Goal: Task Accomplishment & Management: Manage account settings

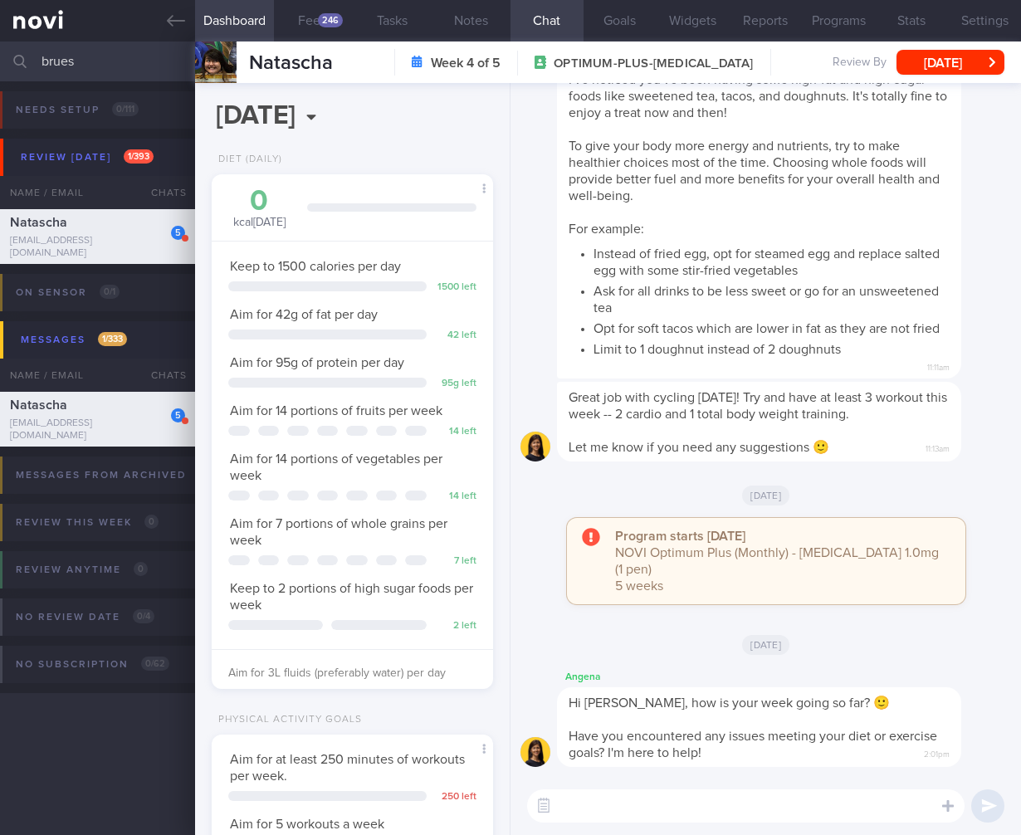
select select "9"
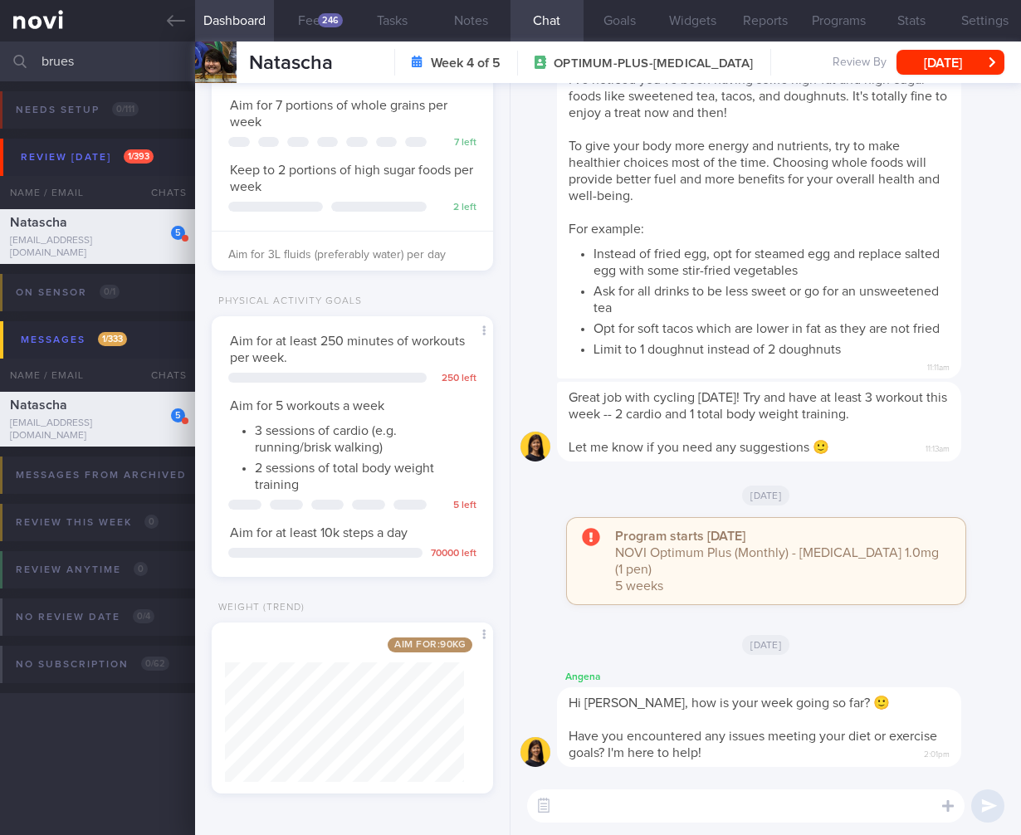
drag, startPoint x: 88, startPoint y: 56, endPoint x: -95, endPoint y: 50, distance: 183.6
click at [0, 50] on html "You are offline! Some functionality will be unavailable Patients New Users Coac…" at bounding box center [510, 417] width 1021 height 835
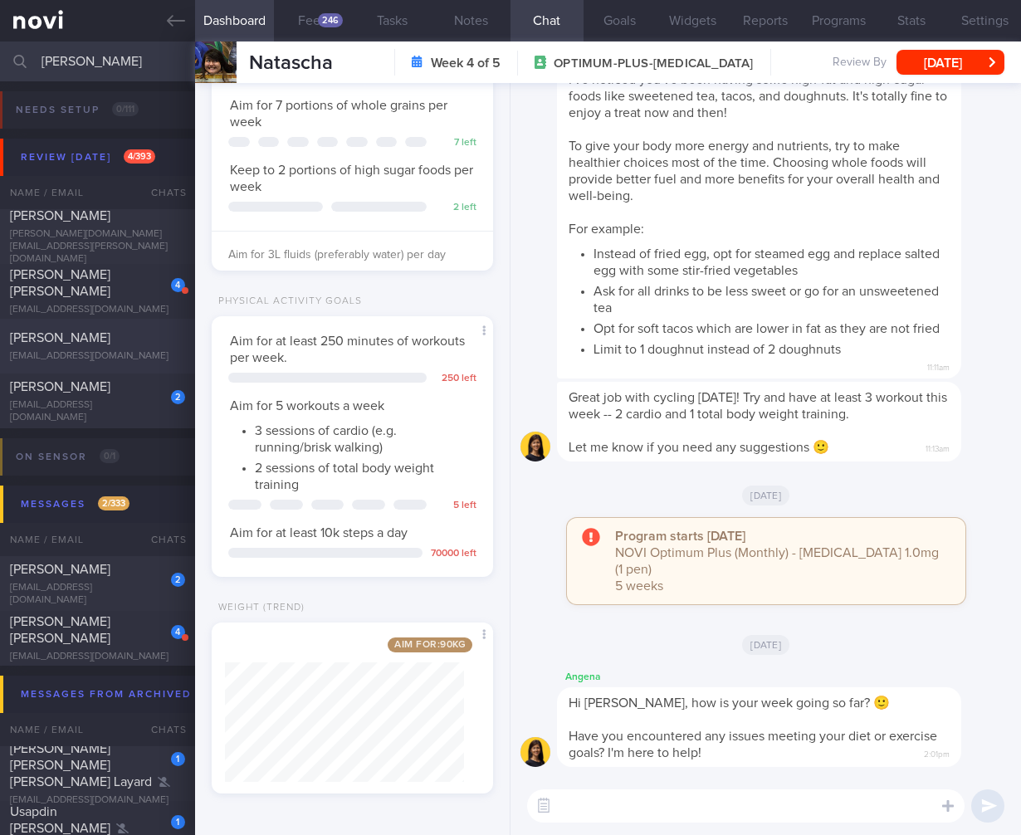
type input "erin"
click at [134, 354] on div "erinpung@gmail.com" at bounding box center [97, 356] width 175 height 12
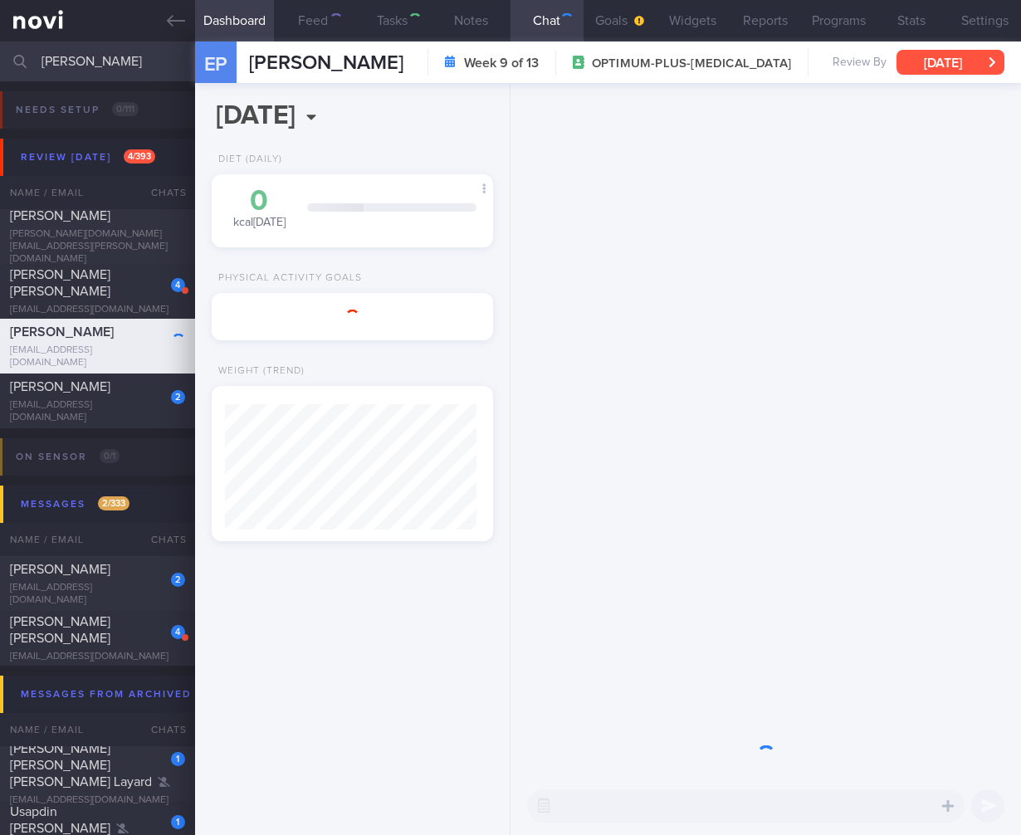
scroll to position [149, 252]
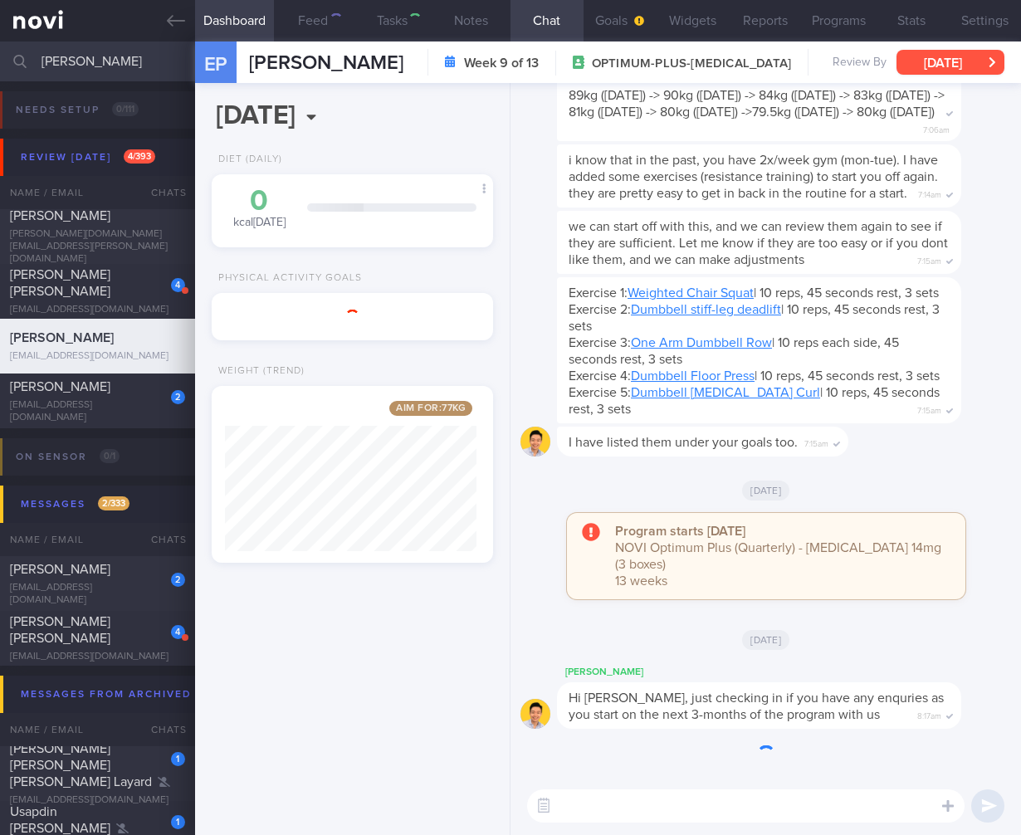
click at [983, 69] on button "Tue, 16 Sep" at bounding box center [950, 62] width 108 height 25
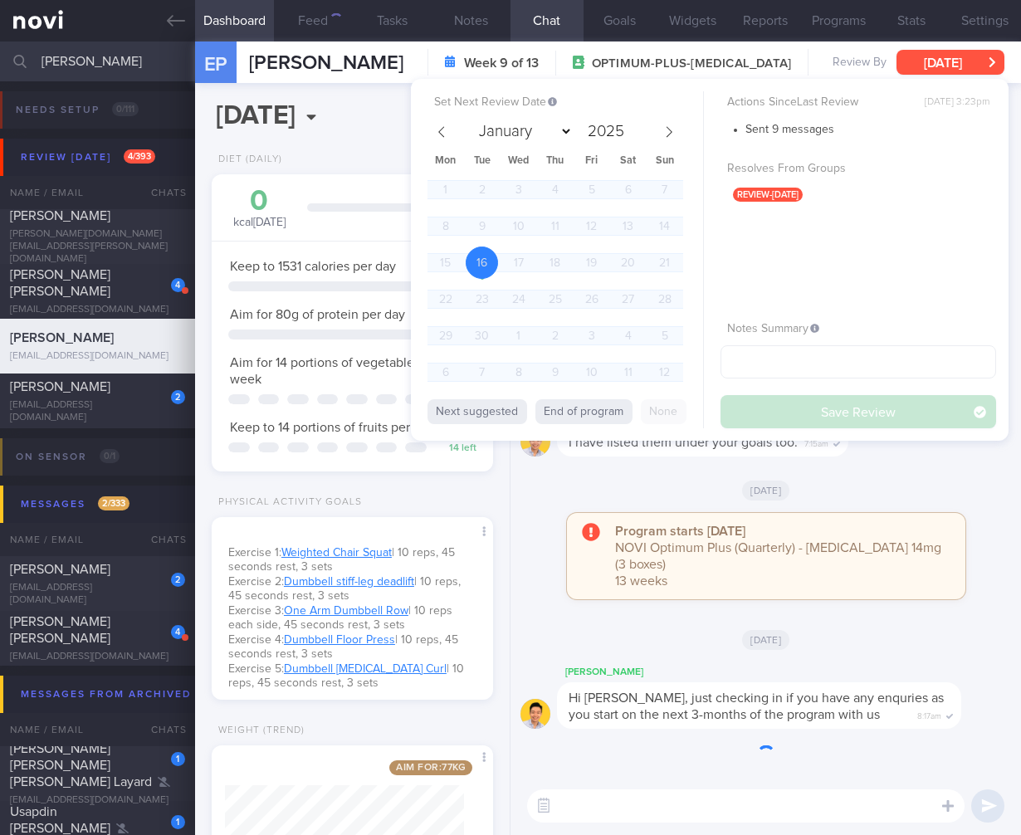
scroll to position [144, 239]
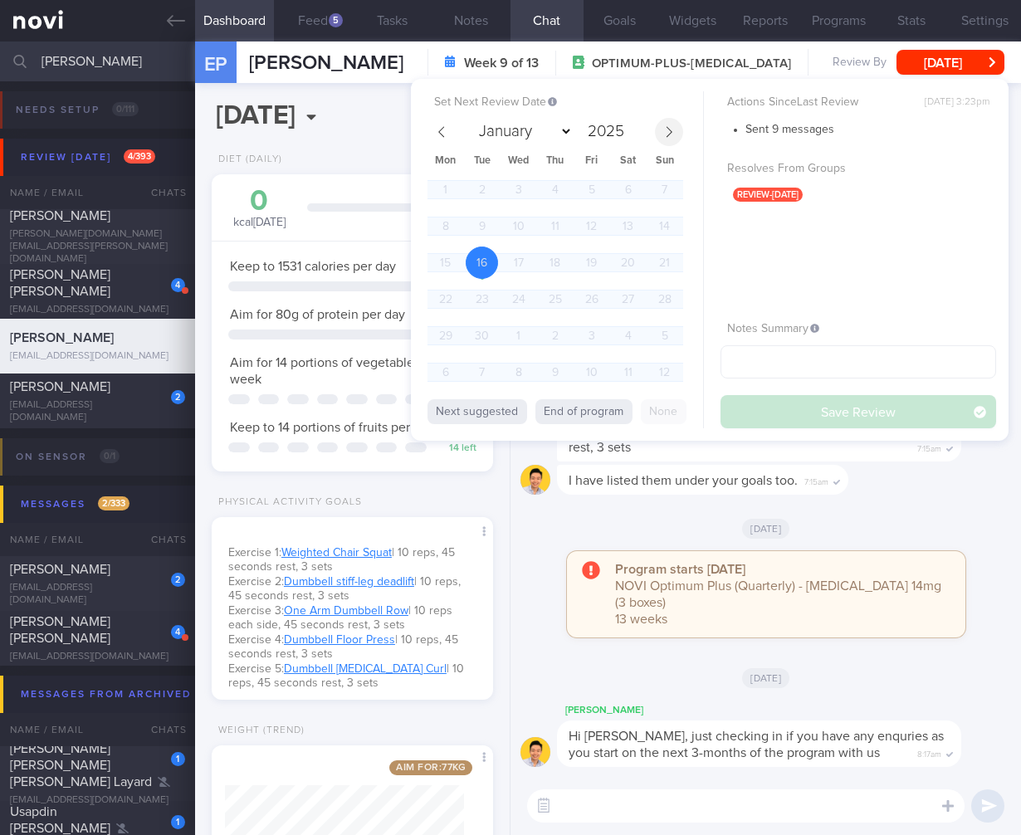
click at [668, 134] on icon at bounding box center [670, 131] width 6 height 11
select select "9"
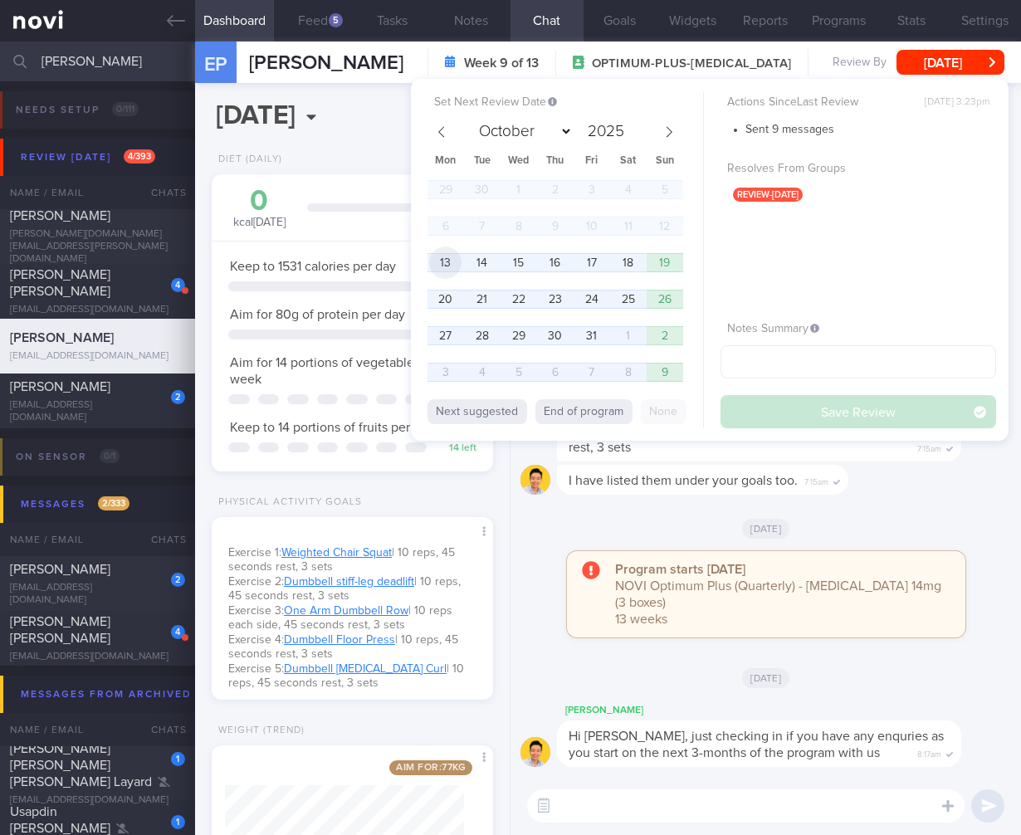
click at [443, 258] on span "13" at bounding box center [445, 263] width 32 height 32
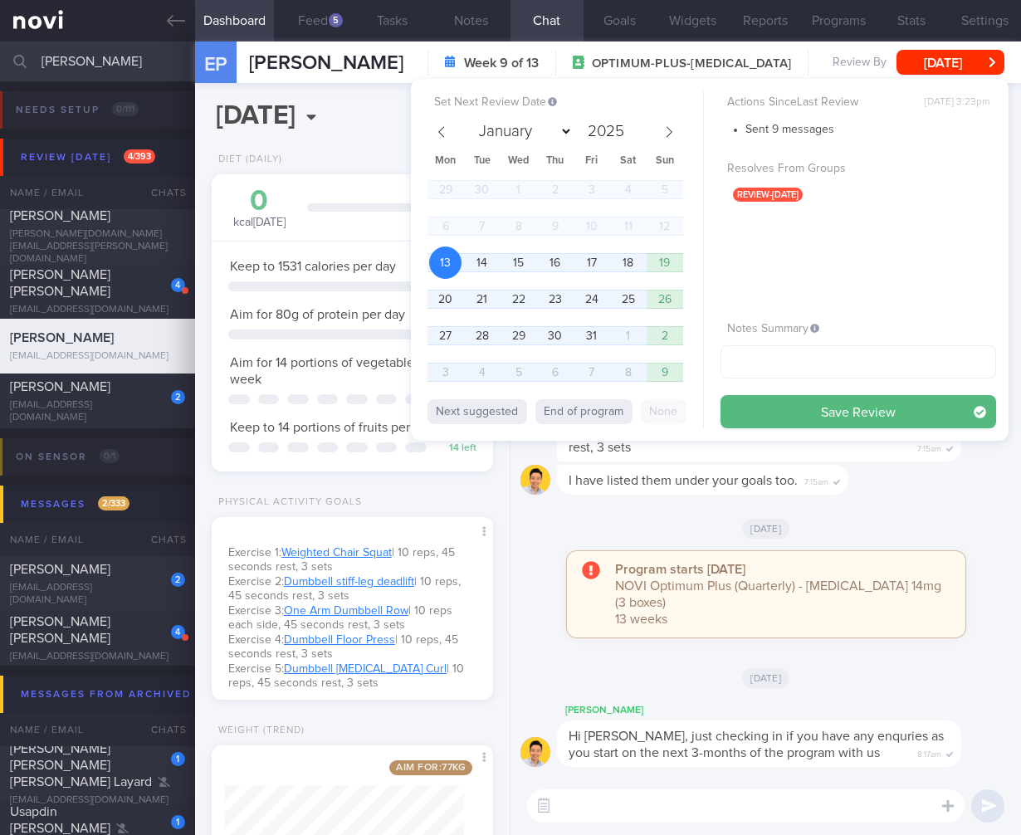
click at [922, 408] on button "Save Review" at bounding box center [859, 411] width 276 height 33
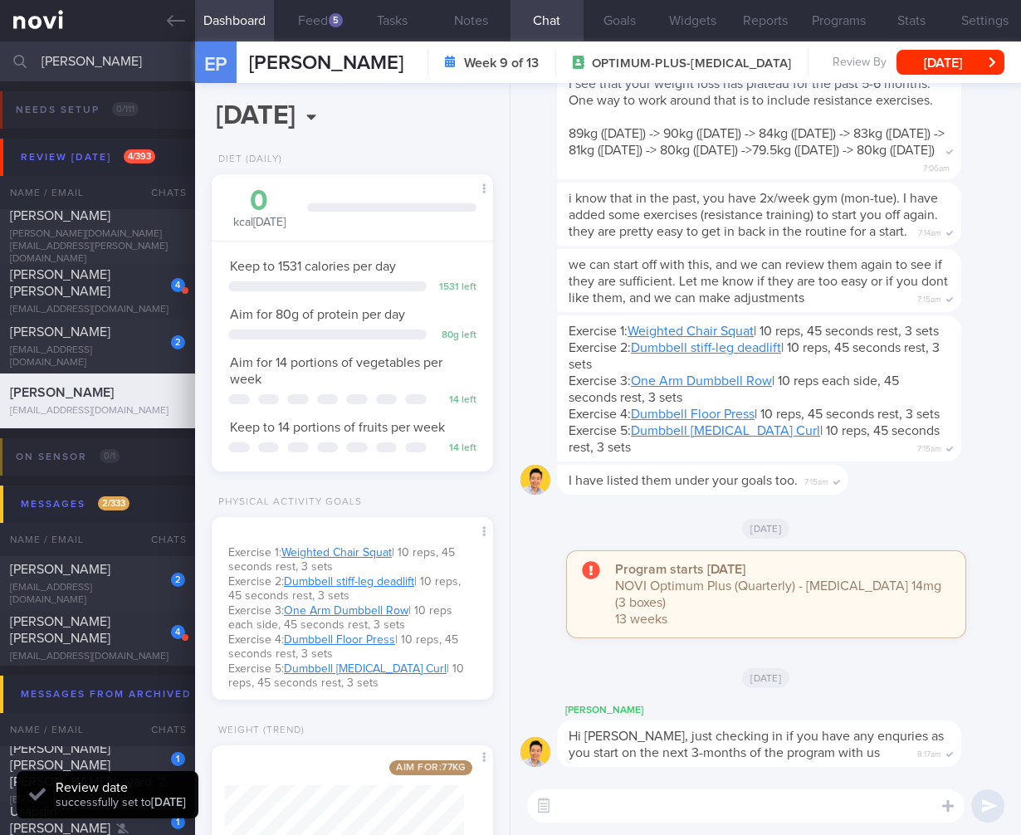
scroll to position [122, 0]
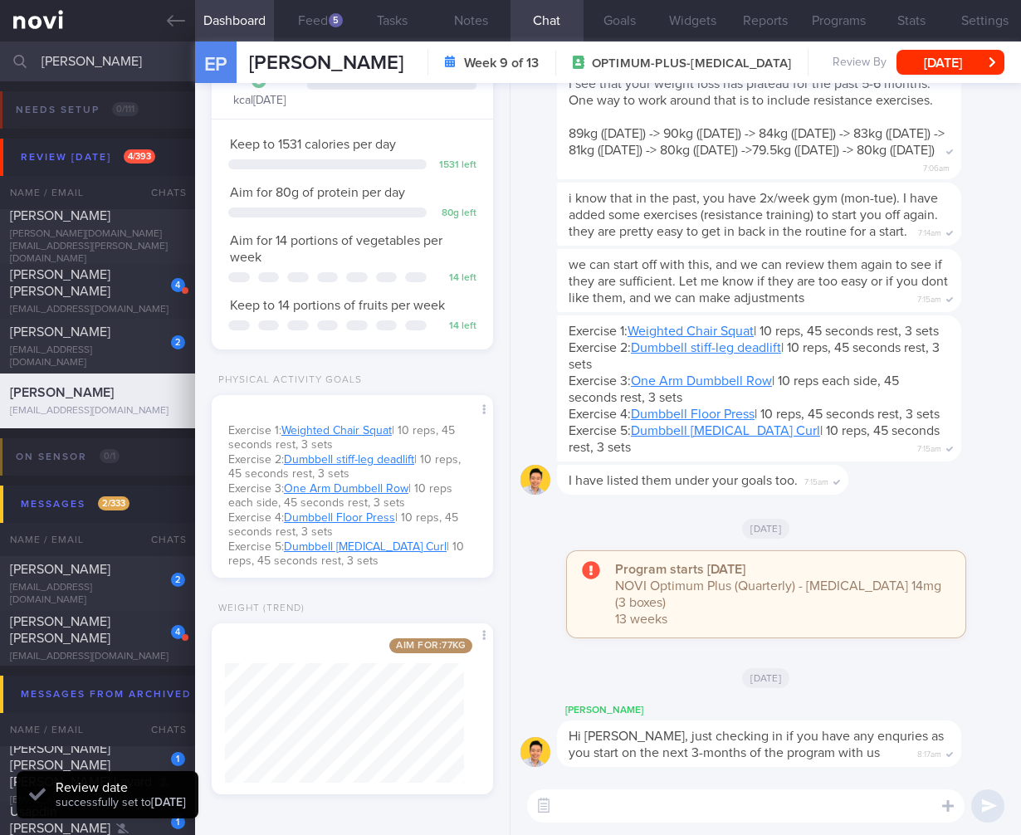
click at [472, 752] on div "Aim for: 77 kg Share" at bounding box center [352, 708] width 281 height 171
click at [175, 27] on icon at bounding box center [176, 21] width 18 height 18
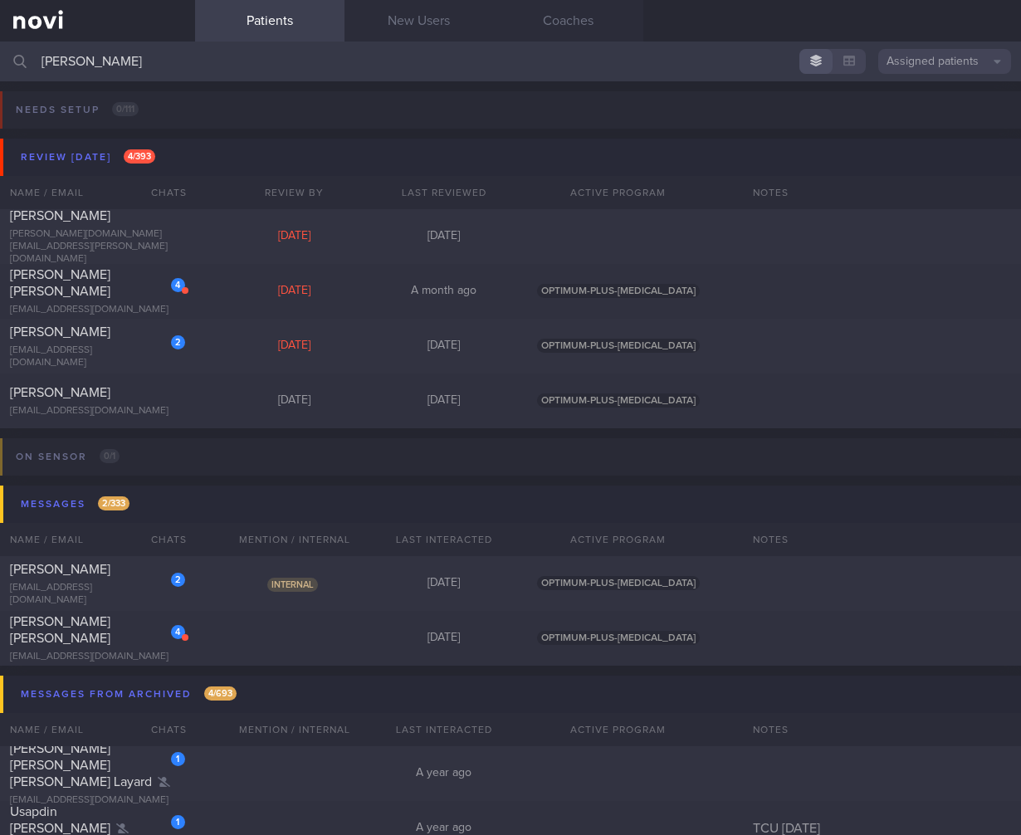
drag, startPoint x: 177, startPoint y: 63, endPoint x: -34, endPoint y: 44, distance: 211.7
click at [0, 44] on html "You are offline! Some functionality will be unavailable Patients New Users Coac…" at bounding box center [510, 417] width 1021 height 835
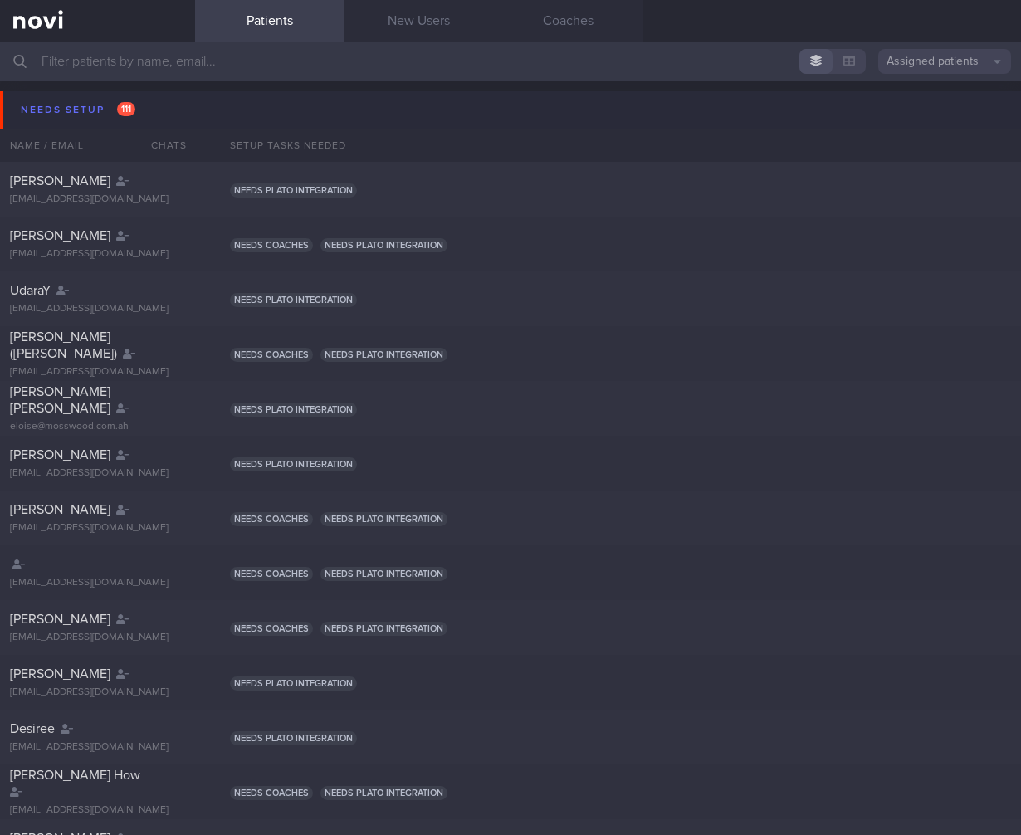
click at [195, 109] on button "Needs setup 111" at bounding box center [513, 109] width 1026 height 37
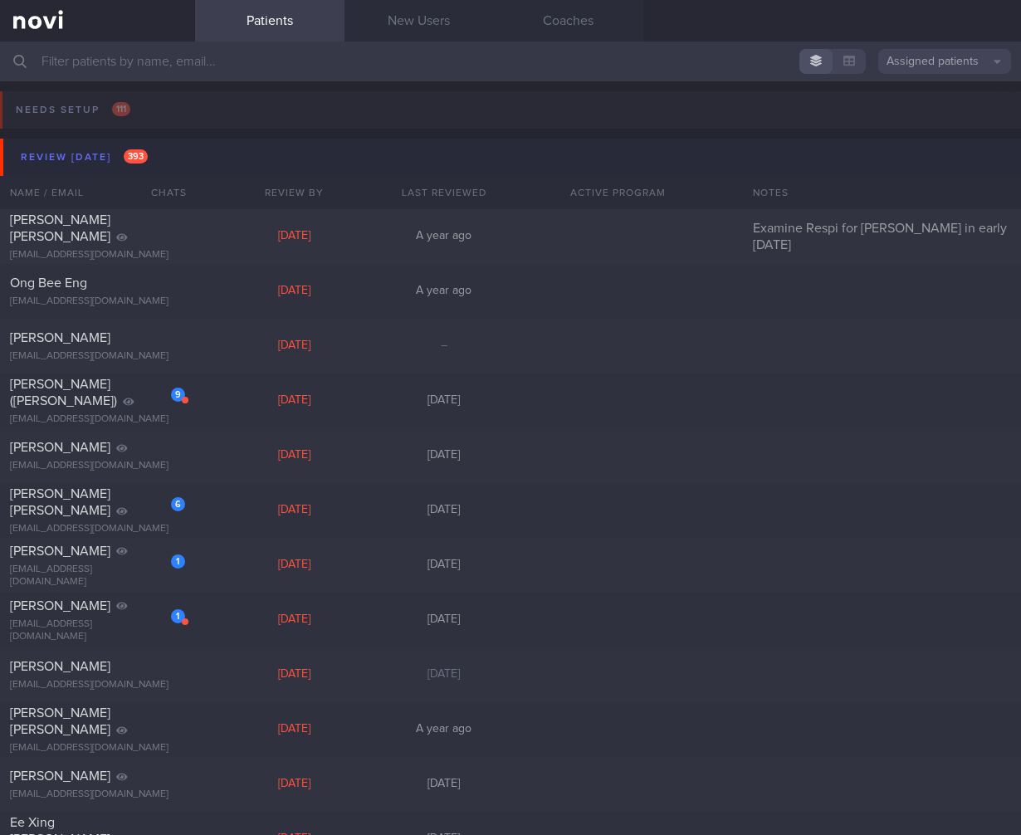
click at [164, 150] on button "Review today 393" at bounding box center [513, 157] width 1026 height 37
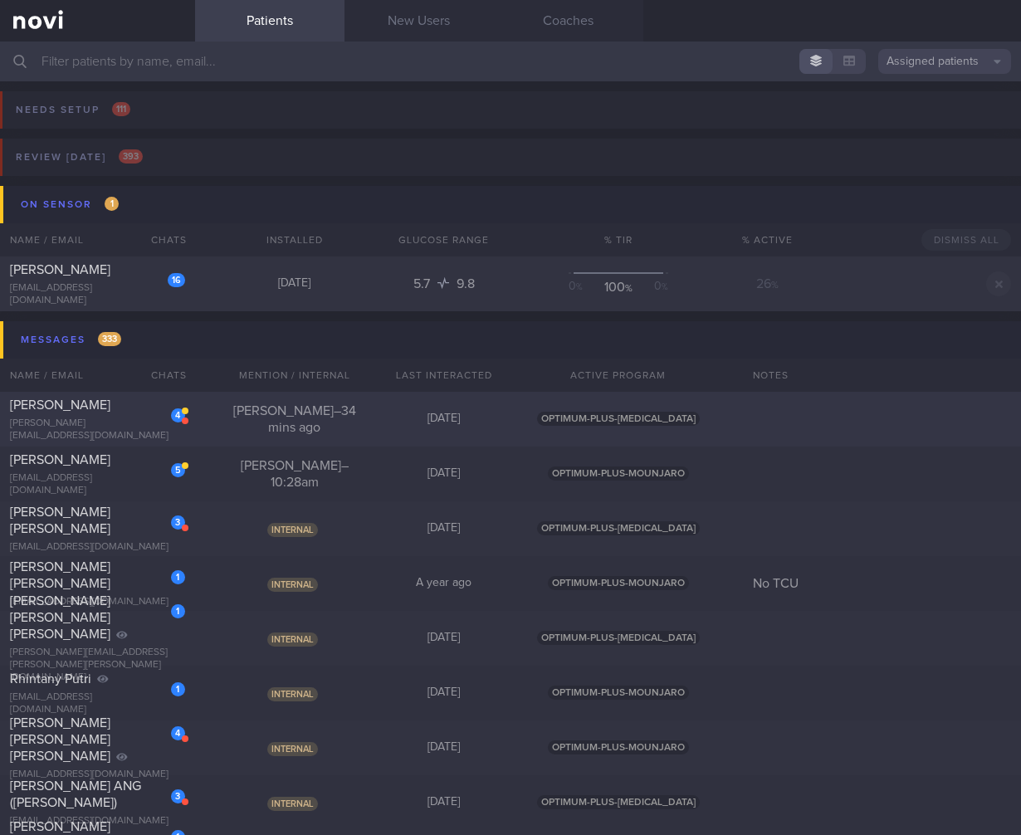
scroll to position [10, 0]
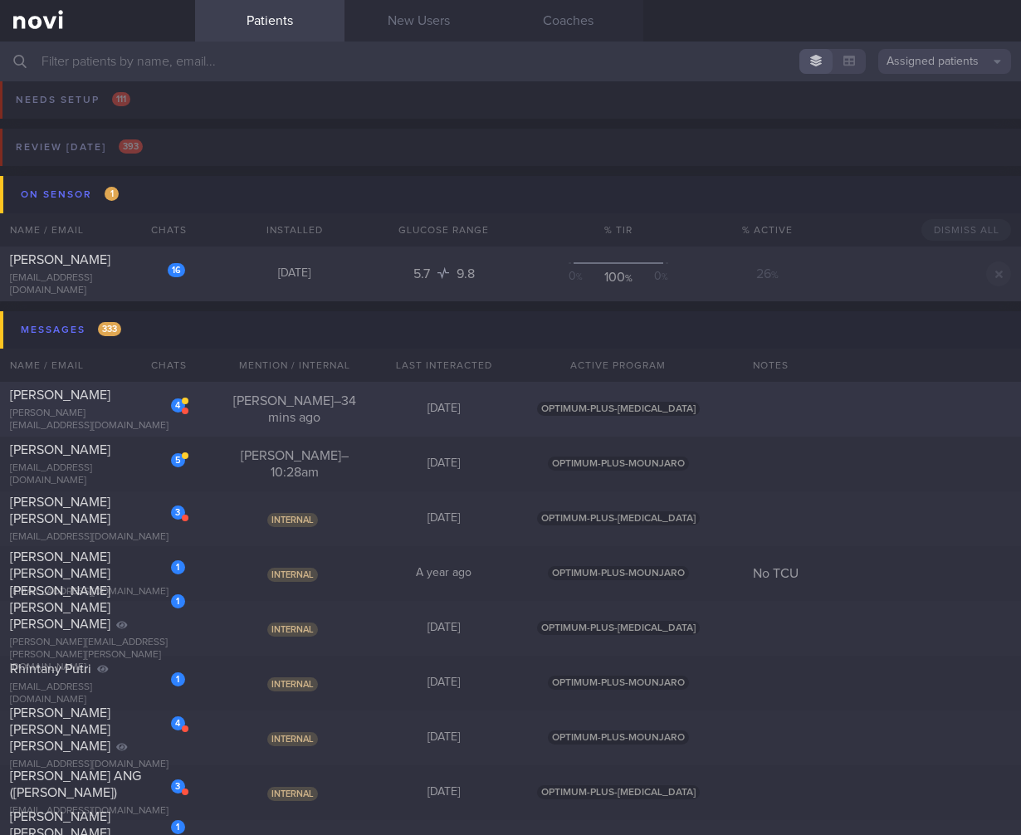
click at [355, 409] on div "Sharon Gill – 34 mins ago" at bounding box center [294, 409] width 149 height 33
select select "9"
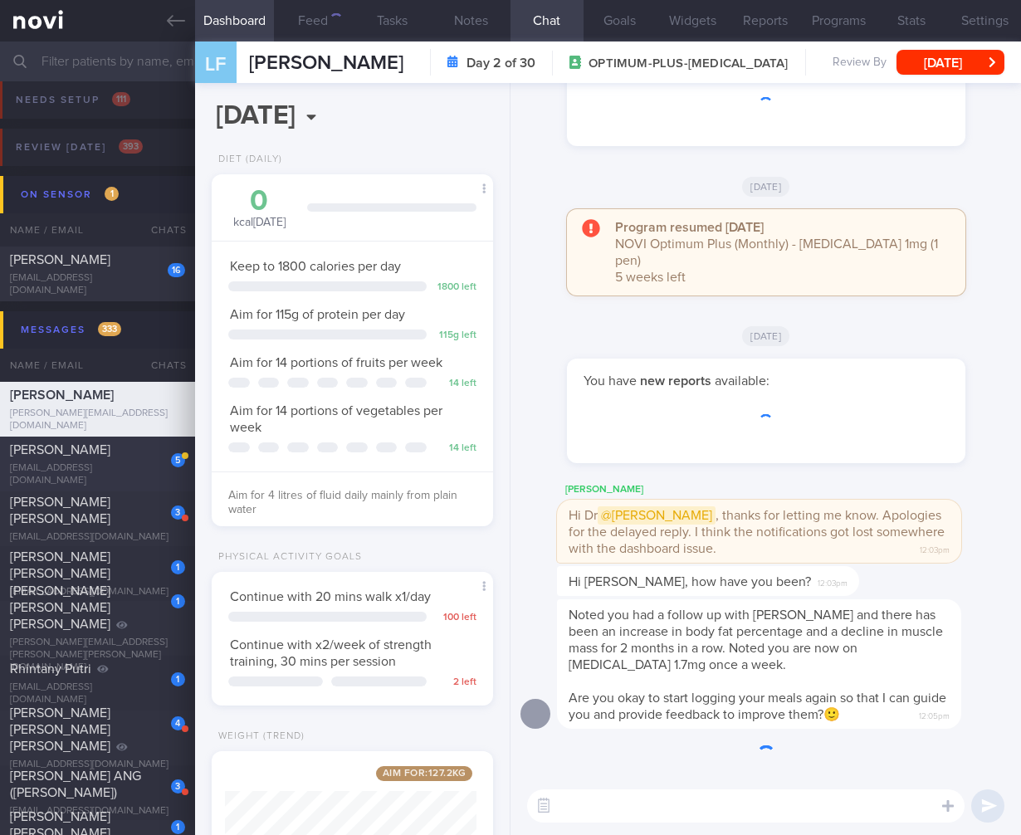
scroll to position [143, 239]
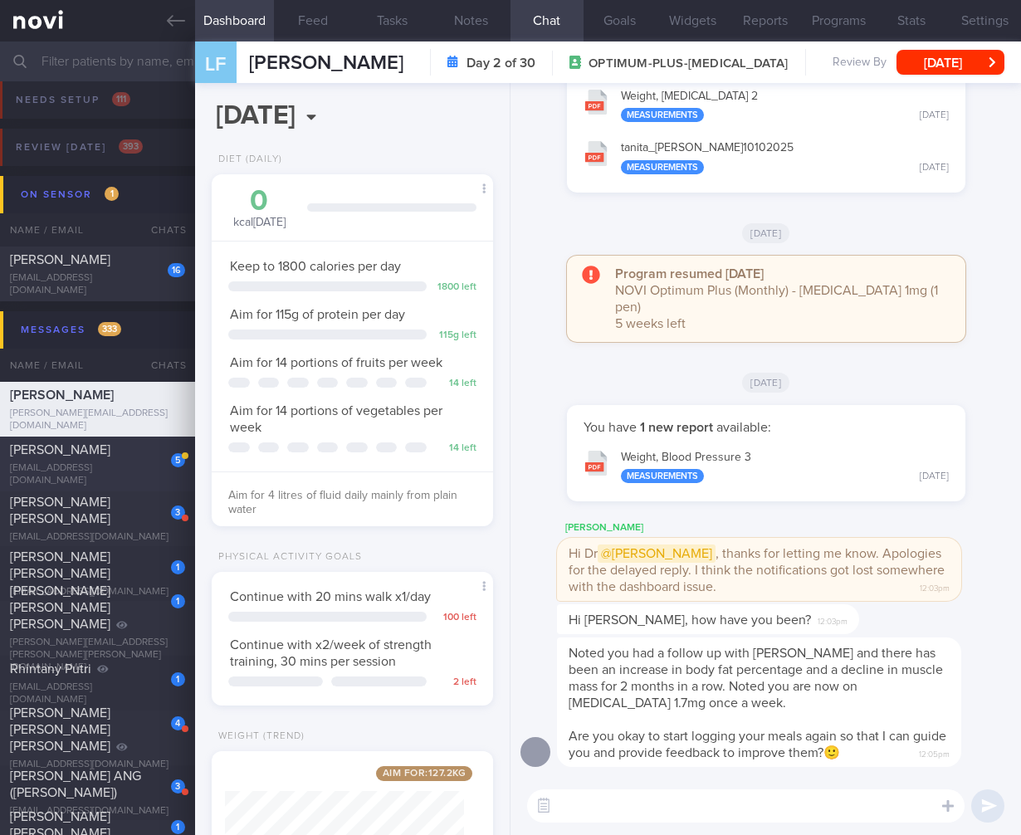
click at [88, 448] on div "Kenneth Low" at bounding box center [95, 450] width 171 height 17
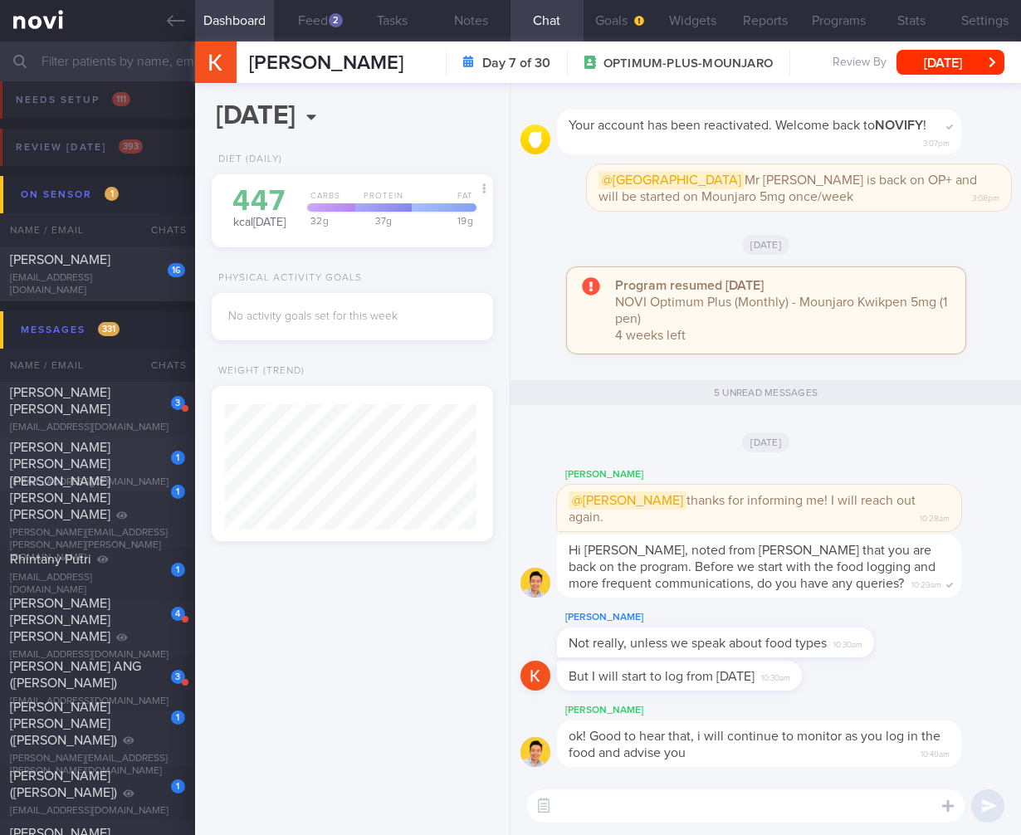
scroll to position [125, 252]
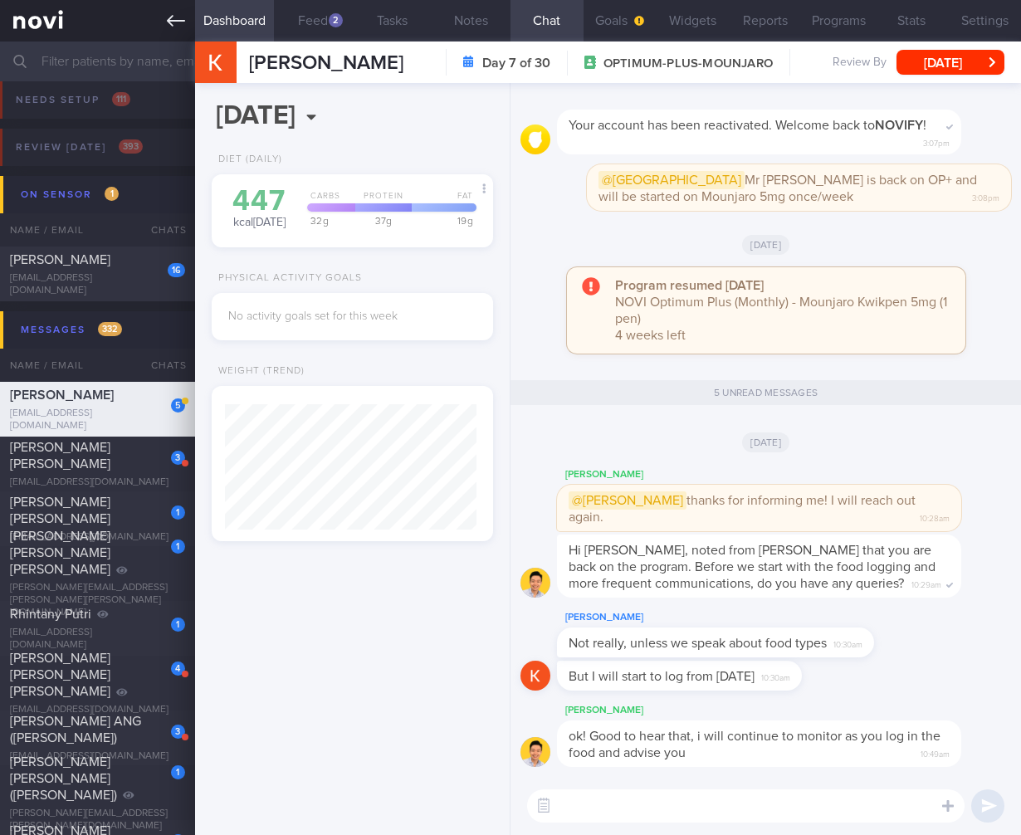
click at [173, 4] on link at bounding box center [97, 21] width 195 height 42
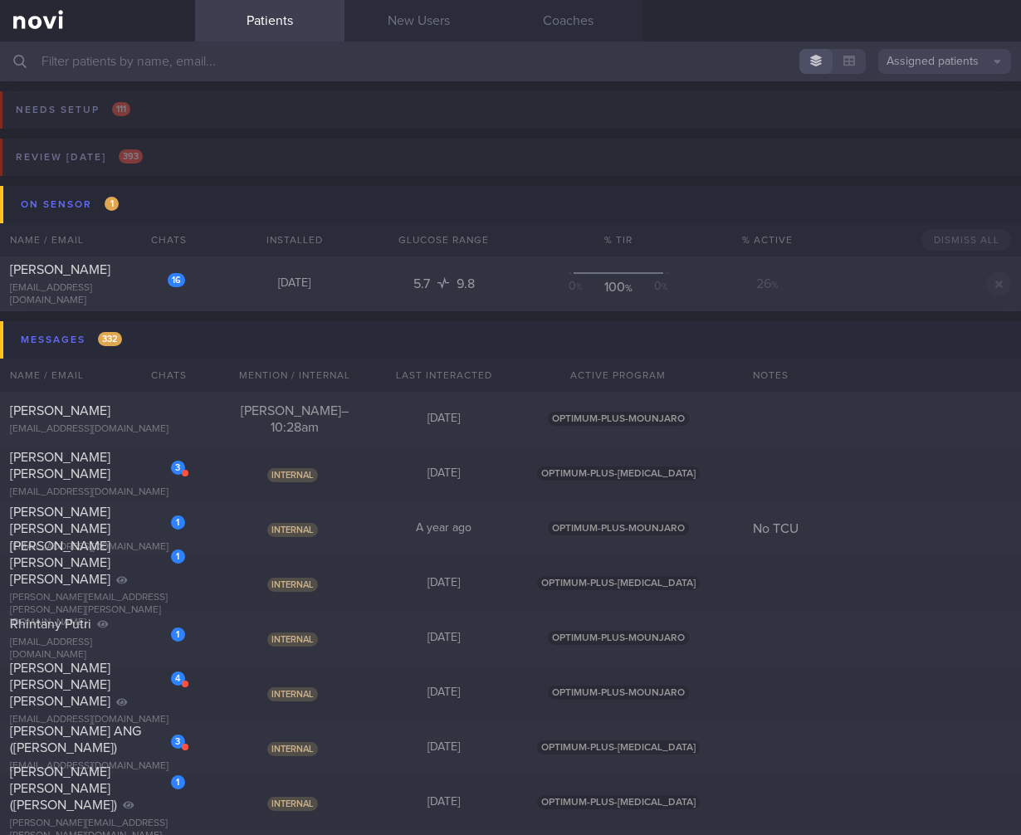
click at [179, 348] on button "Messages 332" at bounding box center [513, 339] width 1026 height 37
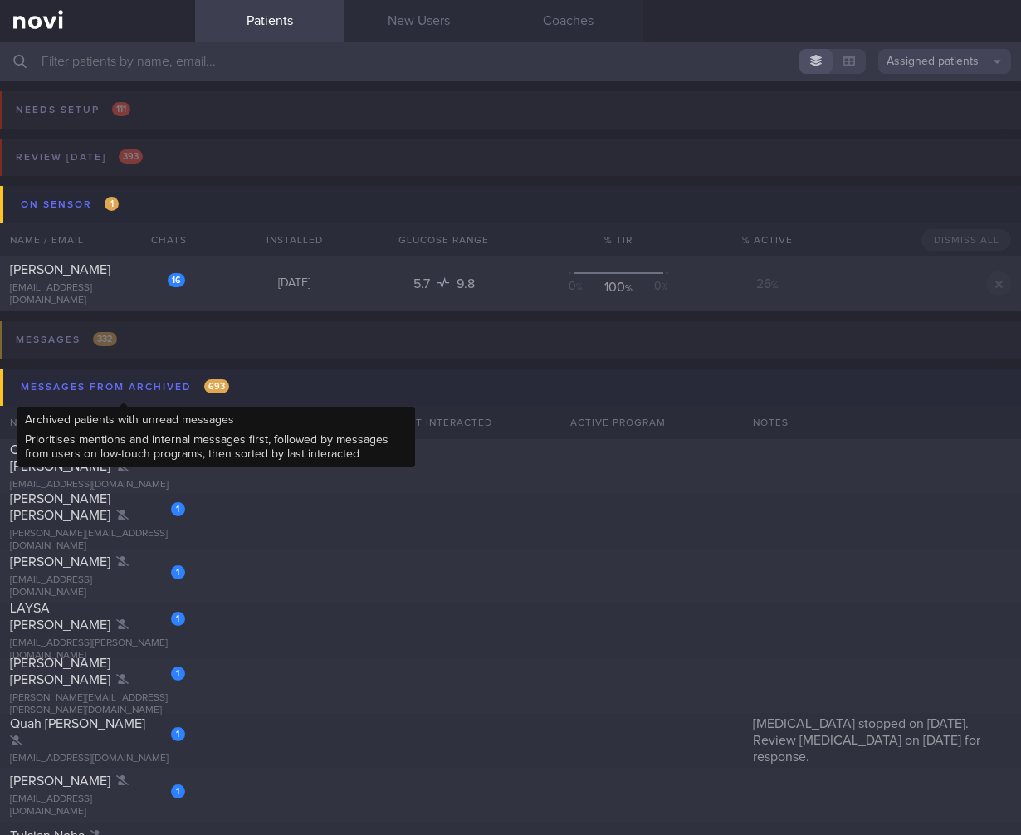
click at [144, 396] on div "Messages from Archived 693" at bounding box center [125, 387] width 217 height 22
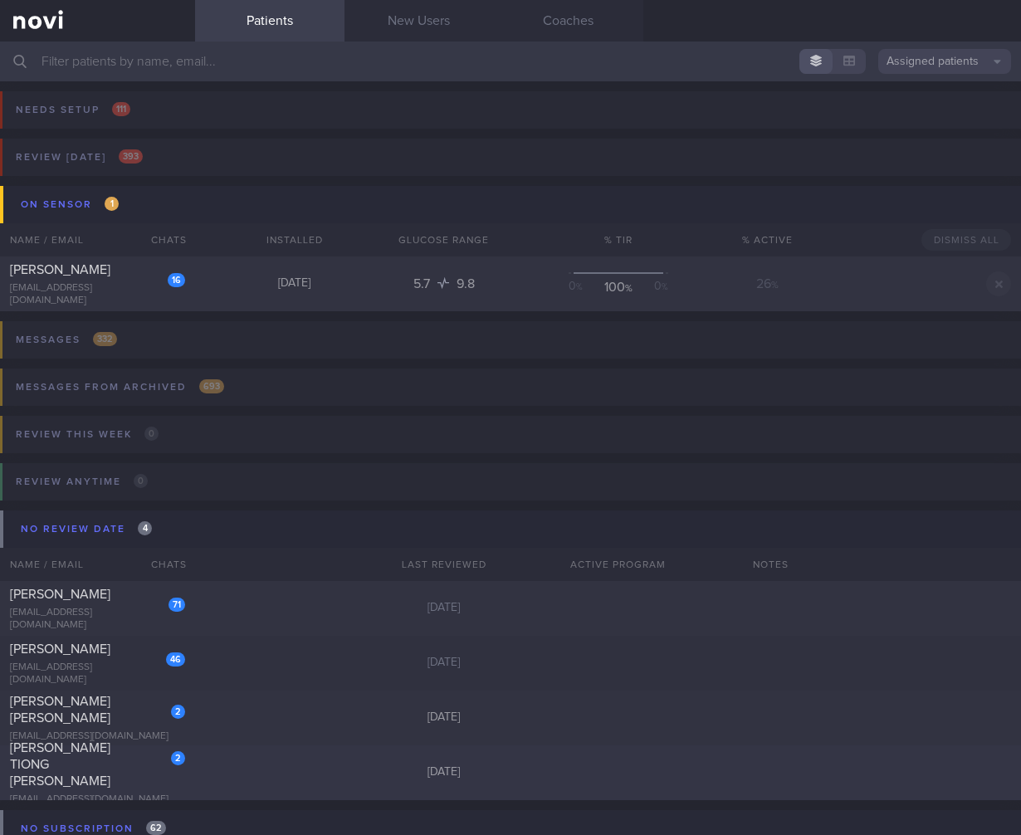
scroll to position [92, 0]
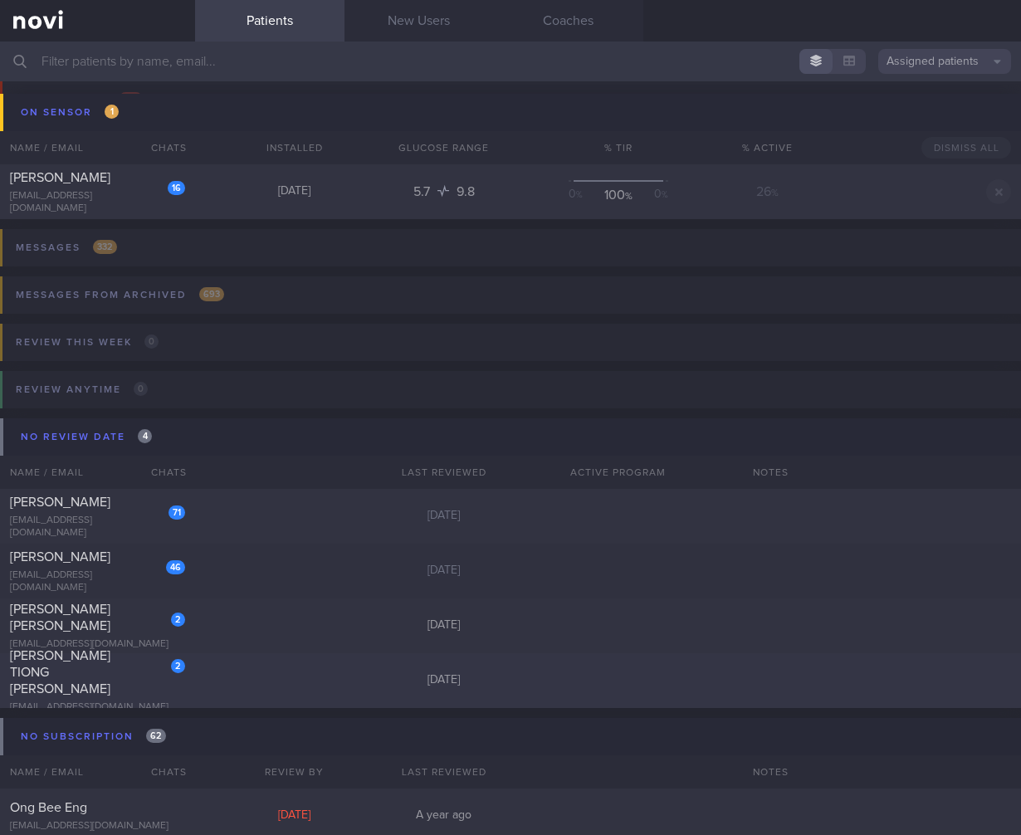
click at [217, 689] on div "2 KEITH TEO TIONG GEE keithteo69@gmail.com 3 months ago" at bounding box center [510, 680] width 1021 height 55
select select "9"
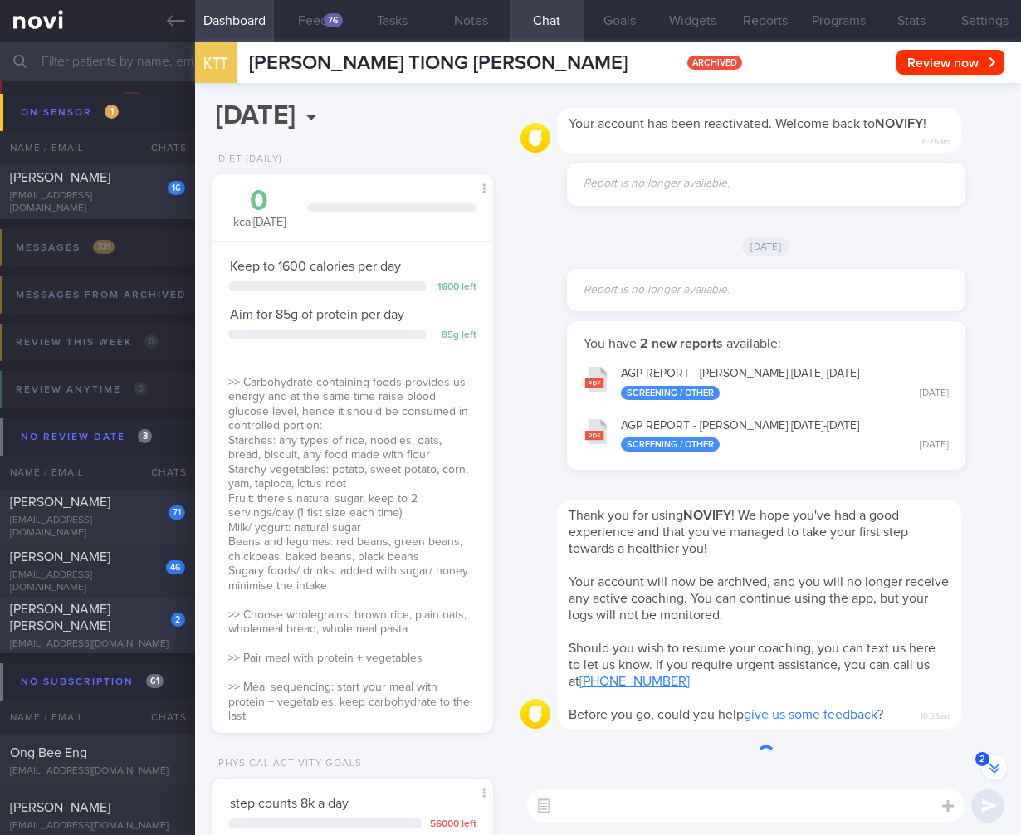
scroll to position [-213, 0]
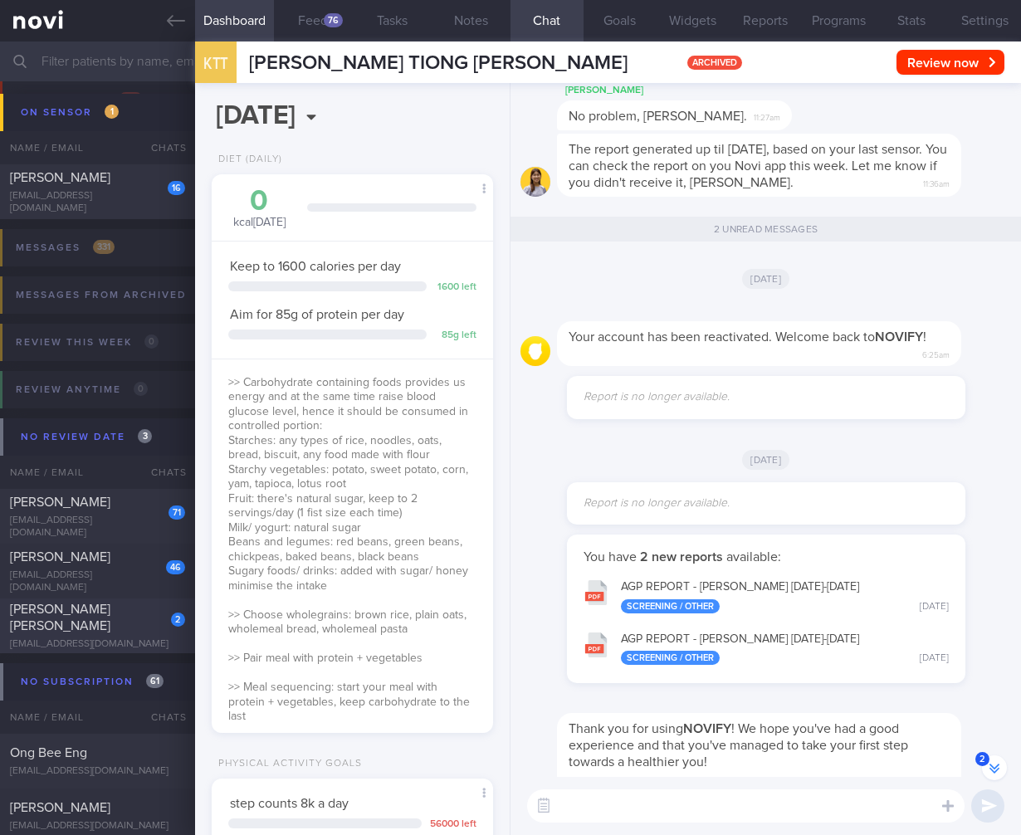
click at [101, 628] on div "ALMETA CHIA SU LING" at bounding box center [95, 617] width 171 height 33
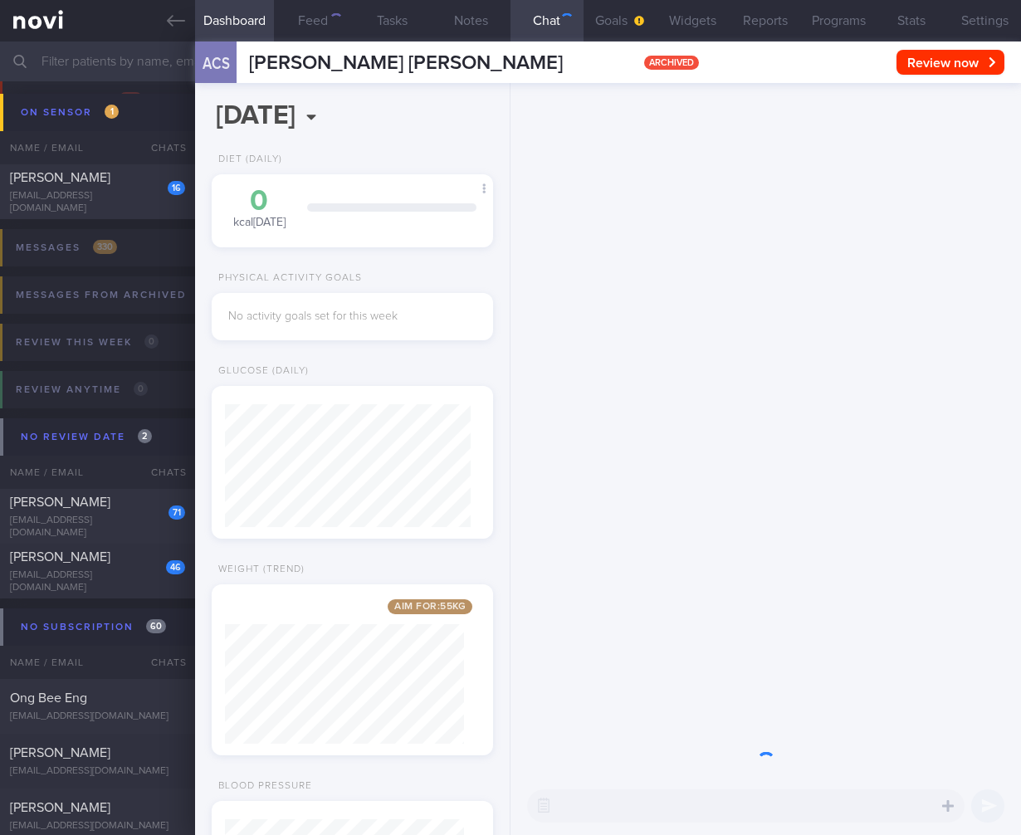
scroll to position [123, 246]
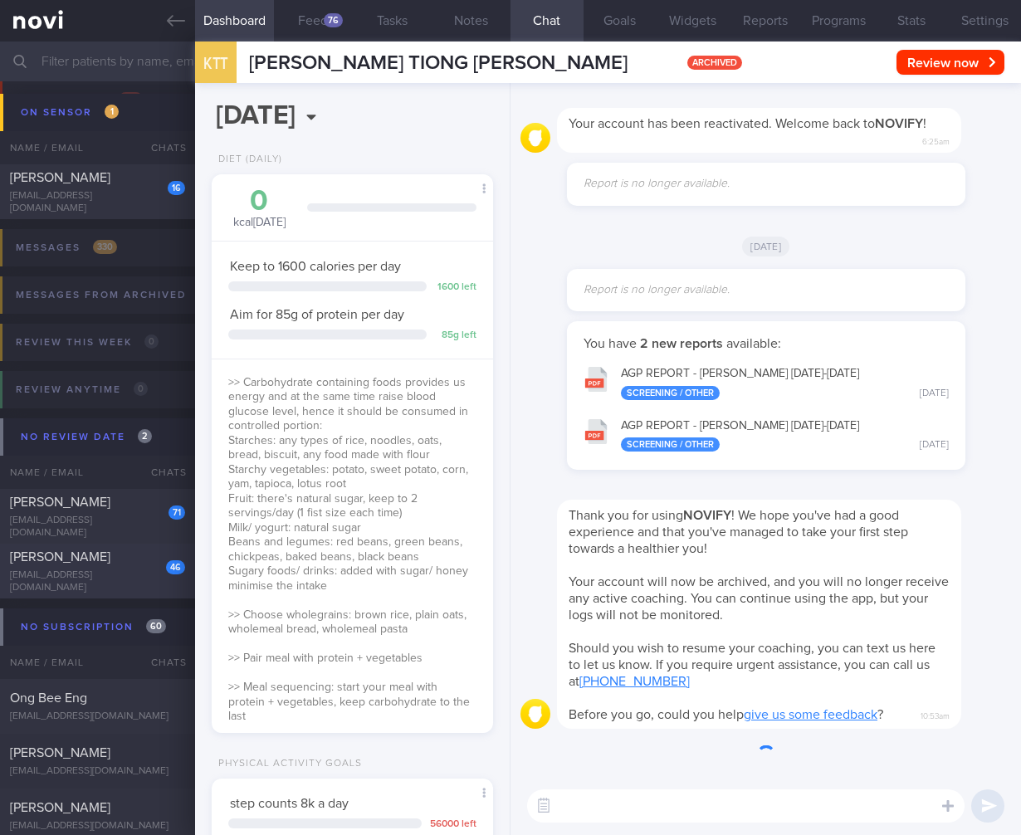
click at [115, 562] on div "Tan Chor Yeow" at bounding box center [95, 557] width 171 height 17
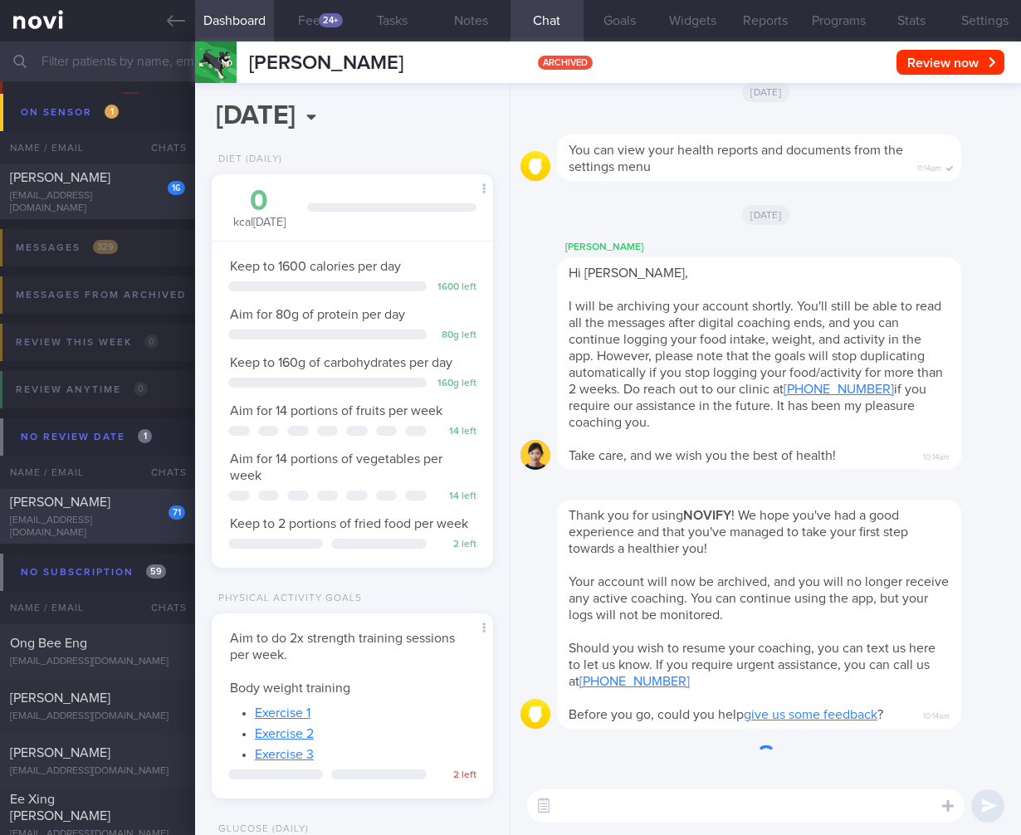
click at [105, 529] on div "lowalvin93@gmail.com" at bounding box center [97, 527] width 175 height 25
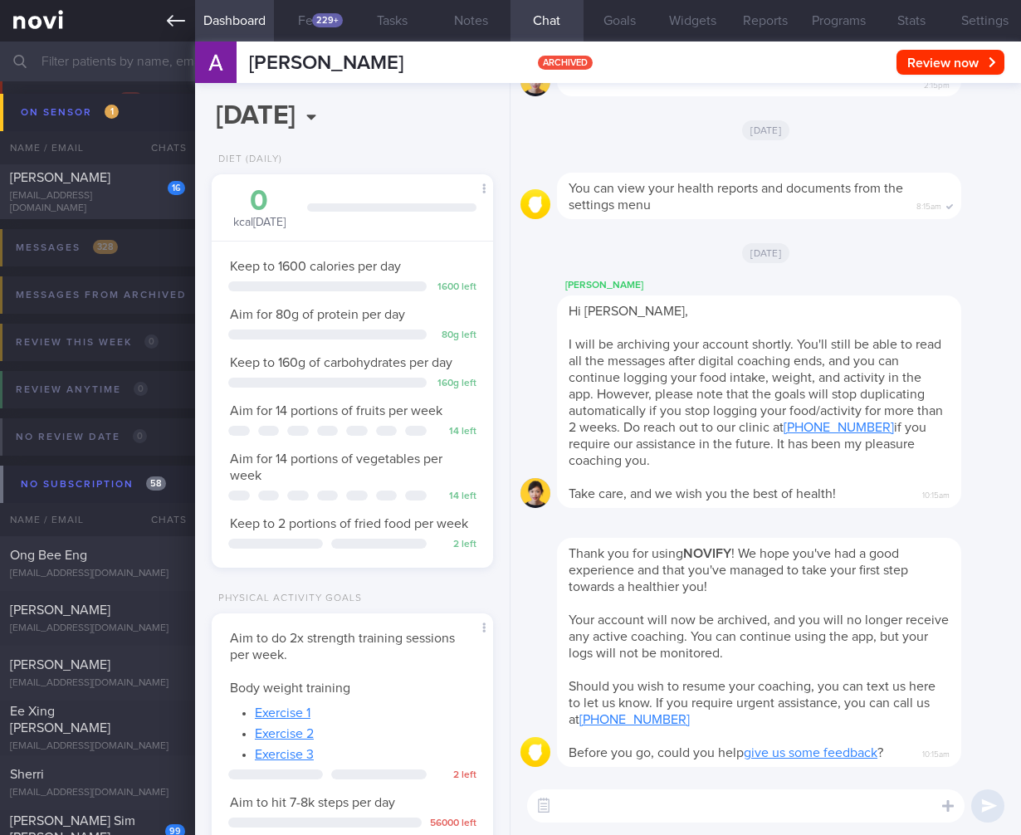
click at [174, 13] on icon at bounding box center [176, 21] width 18 height 18
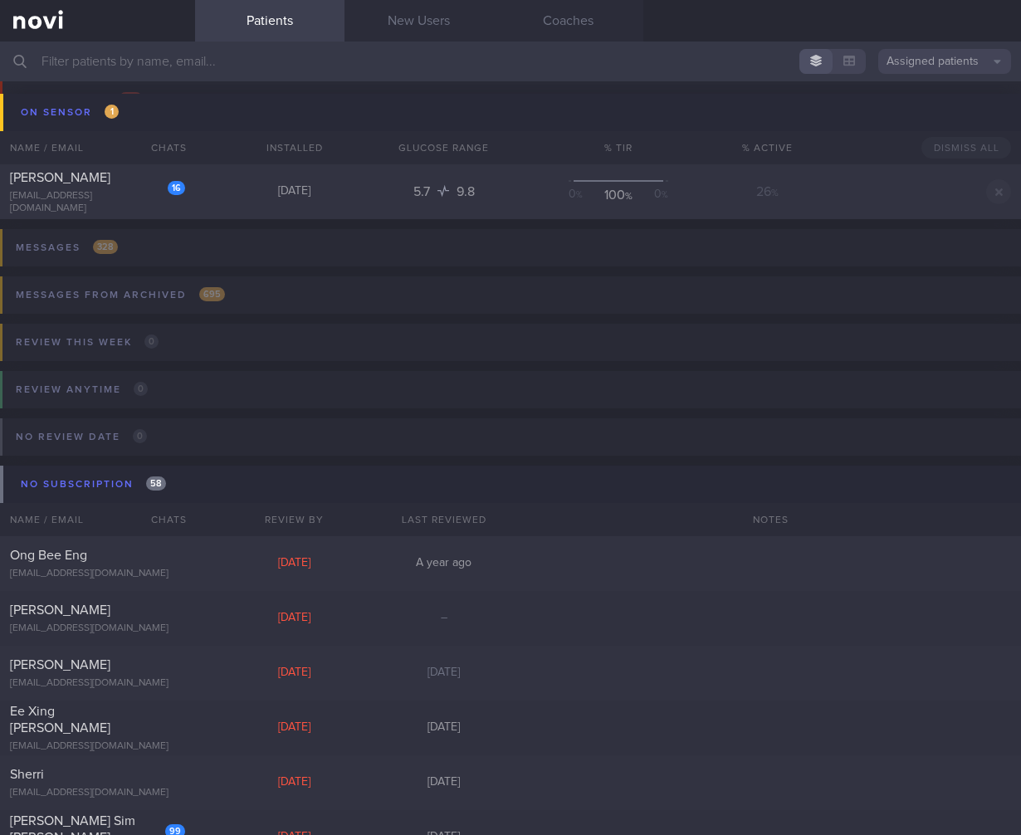
drag, startPoint x: 650, startPoint y: 31, endPoint x: 552, endPoint y: 24, distance: 98.2
click at [648, 32] on div "Patients New Users Coaches" at bounding box center [608, 21] width 826 height 42
click at [576, 22] on link "Coaches" at bounding box center [568, 21] width 149 height 42
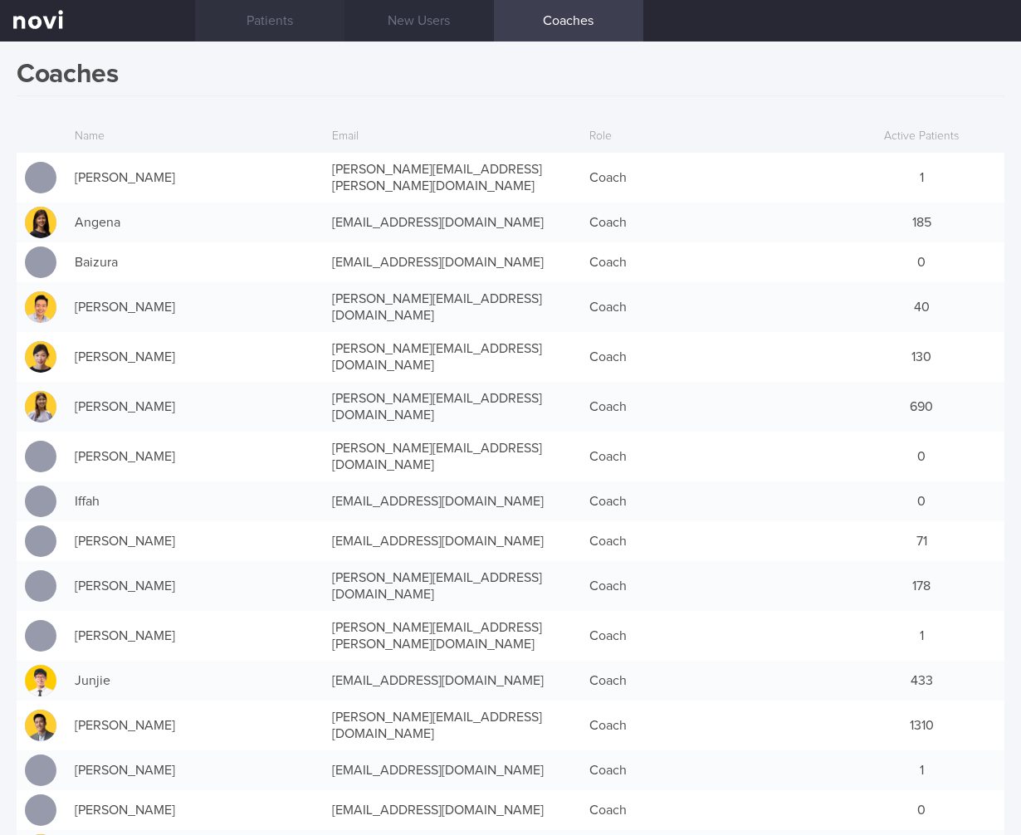
click at [252, 15] on link "Patients" at bounding box center [269, 21] width 149 height 42
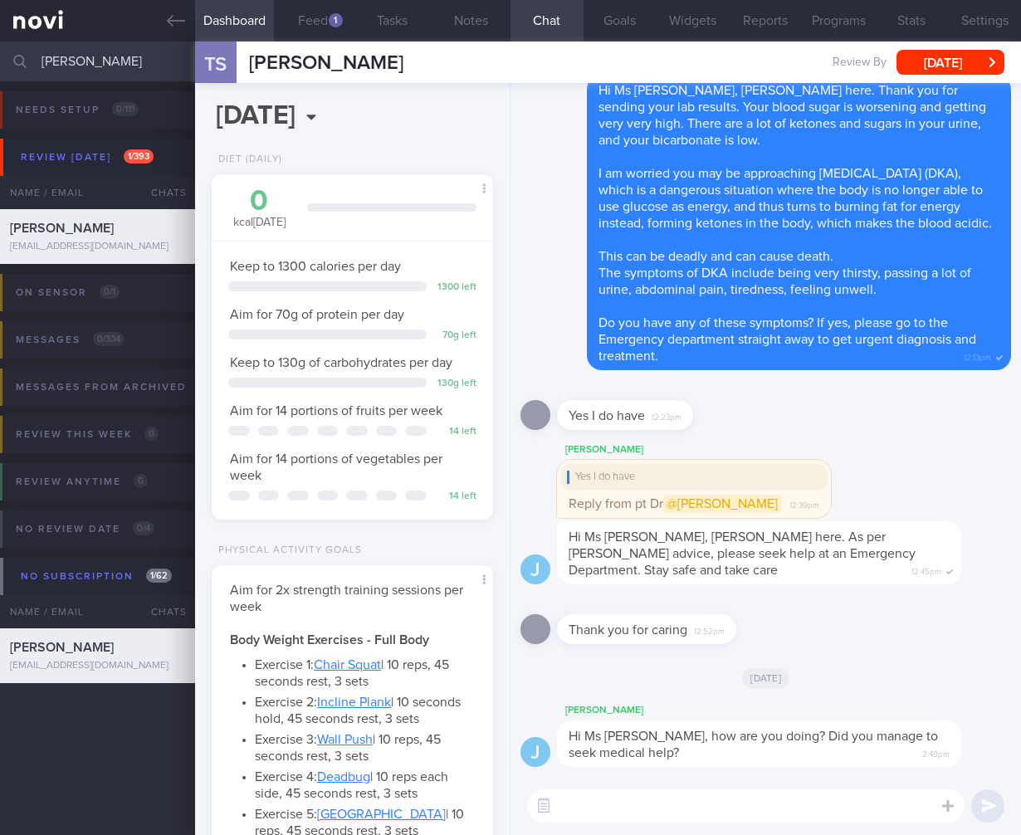
select select "4"
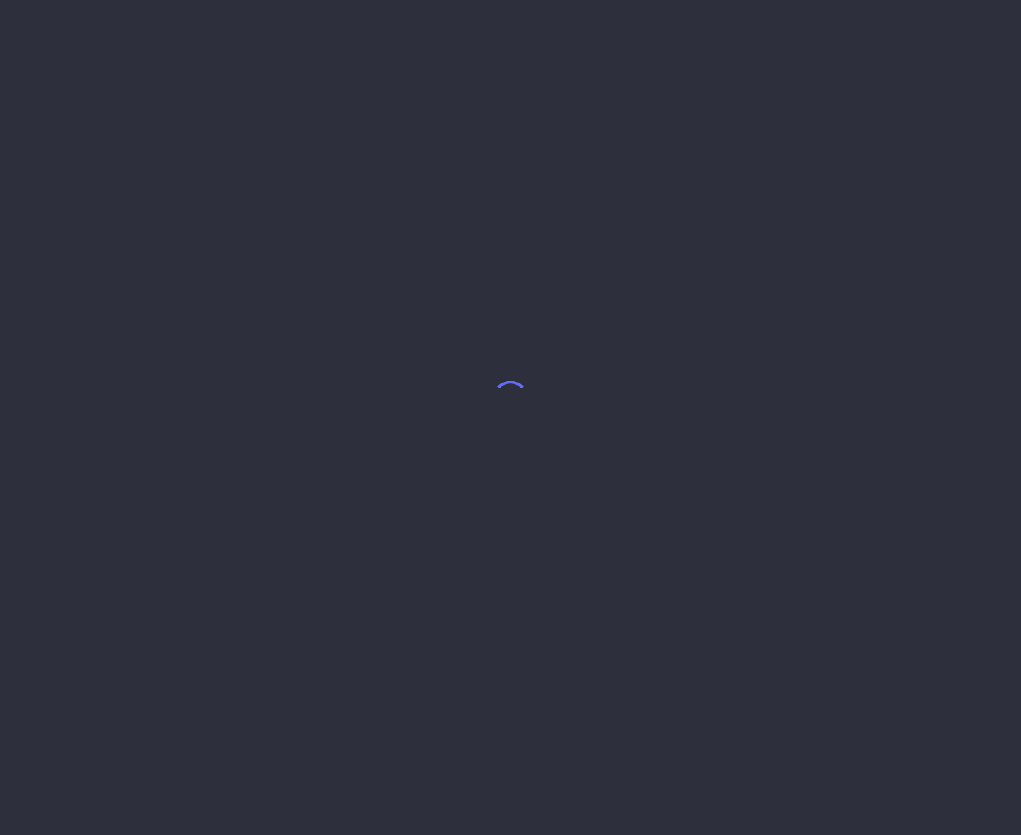
select select "9"
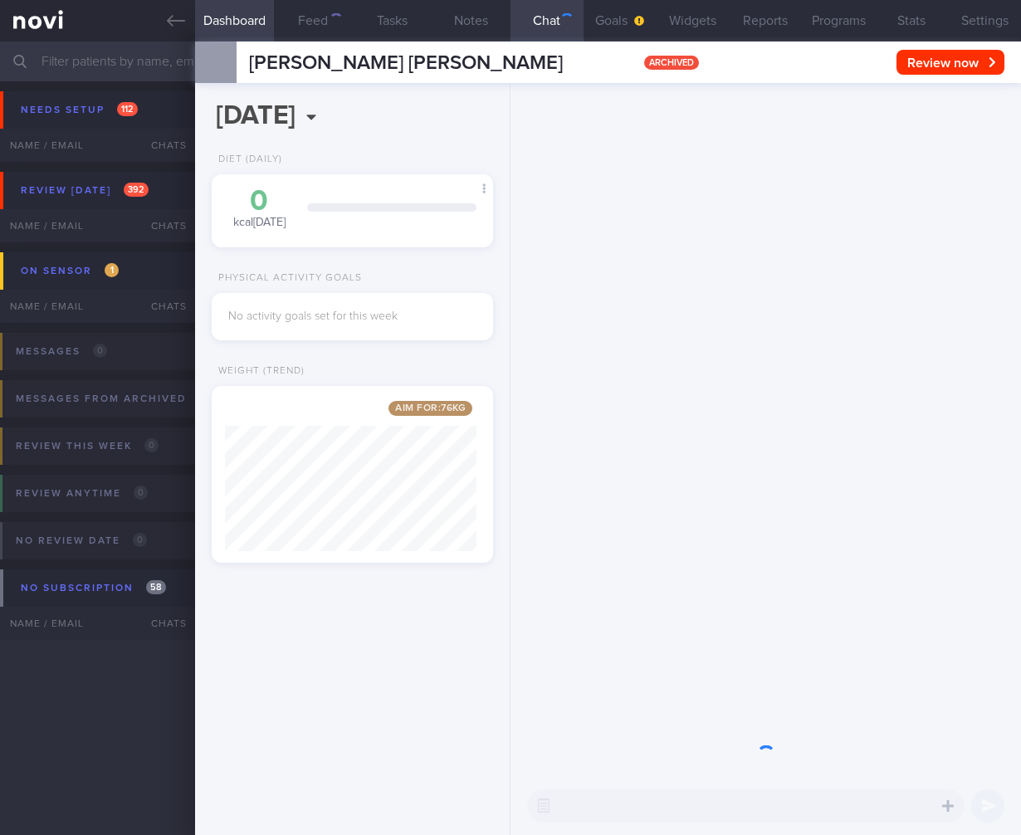
scroll to position [149, 252]
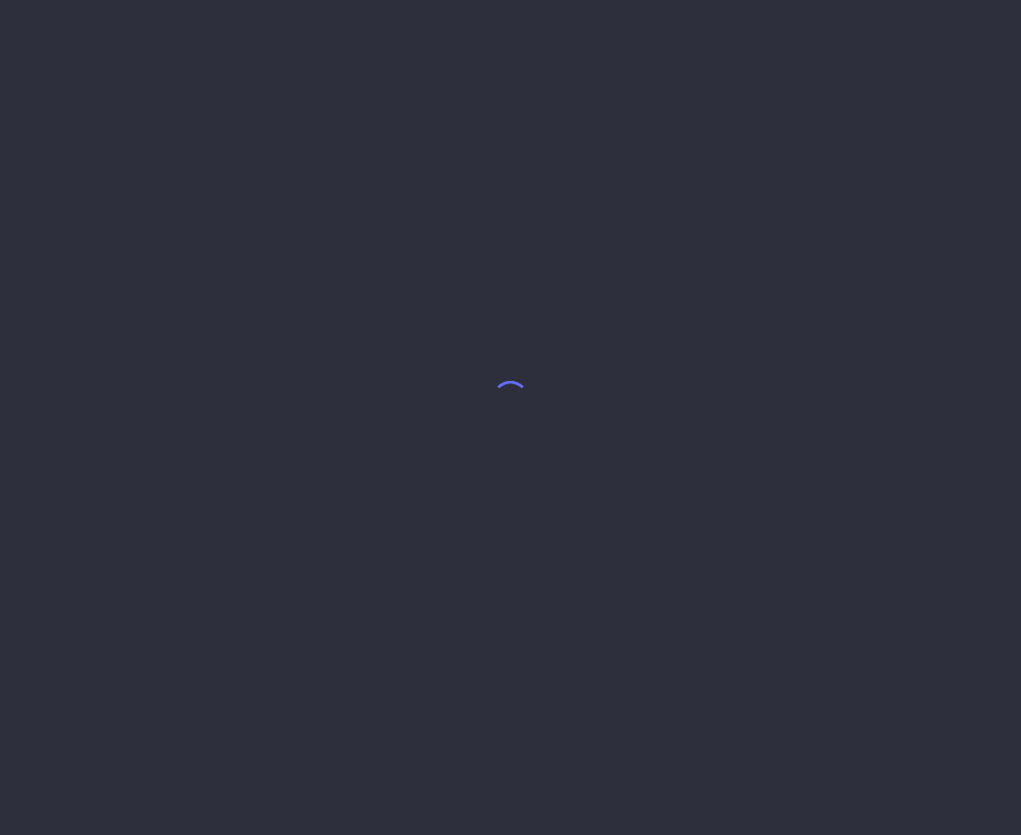
select select "7"
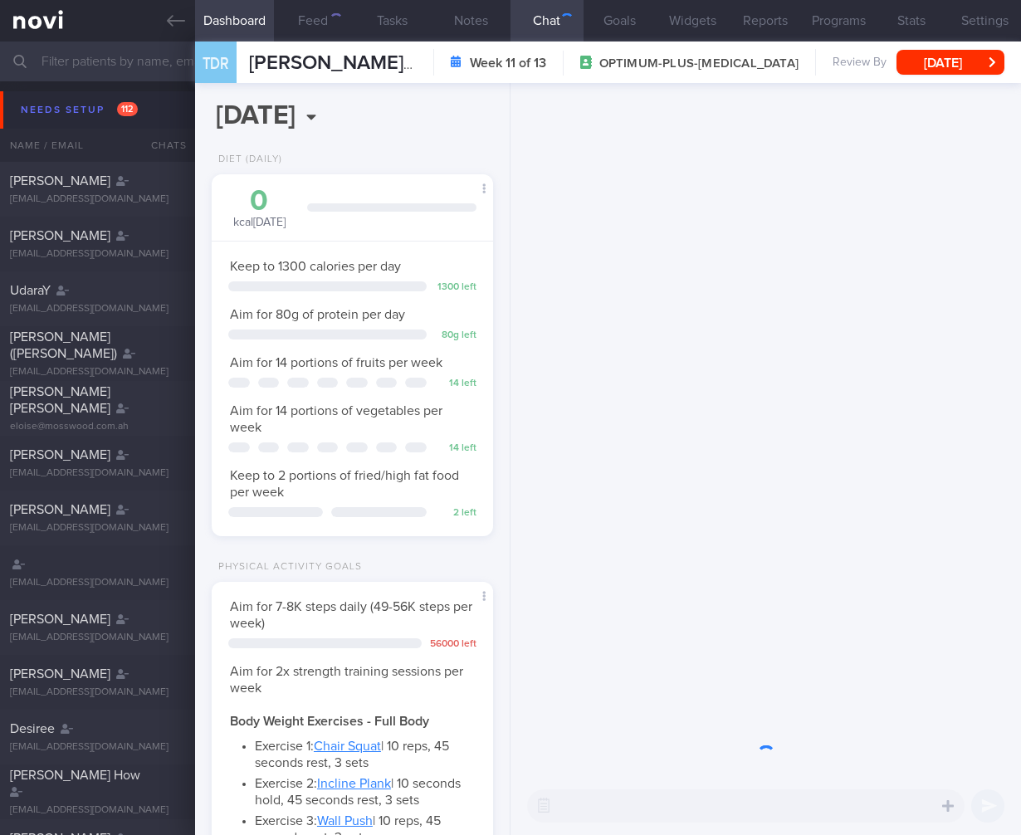
scroll to position [144, 239]
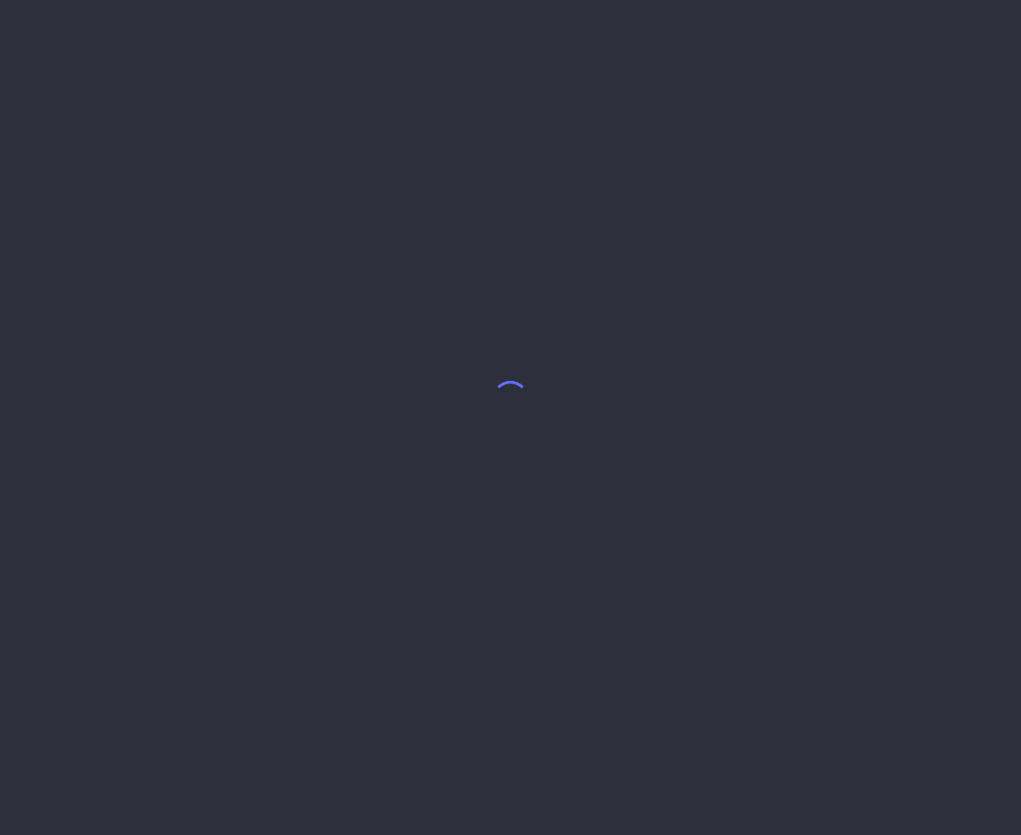
select select "9"
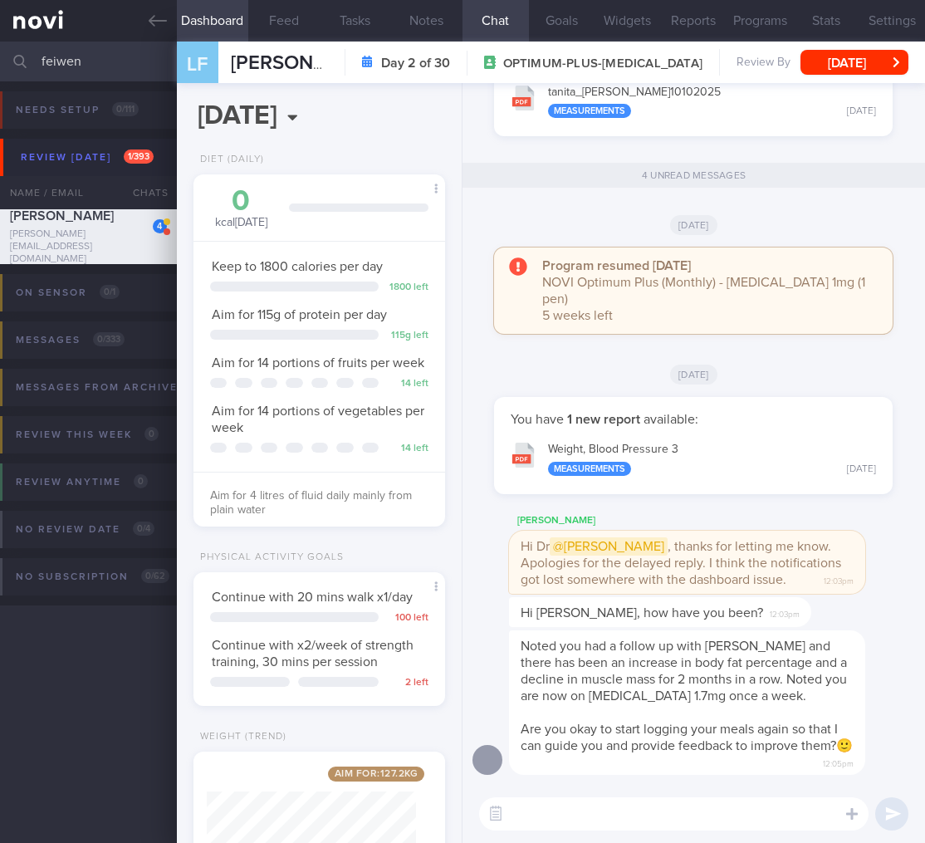
select select "9"
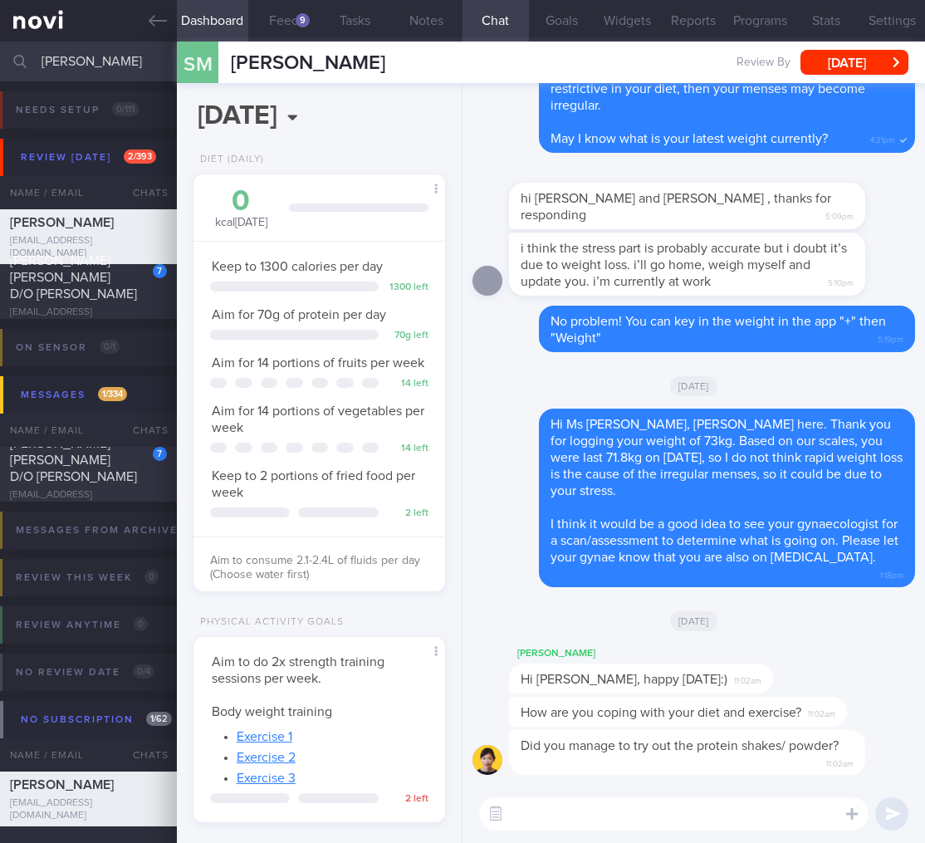
select select "8"
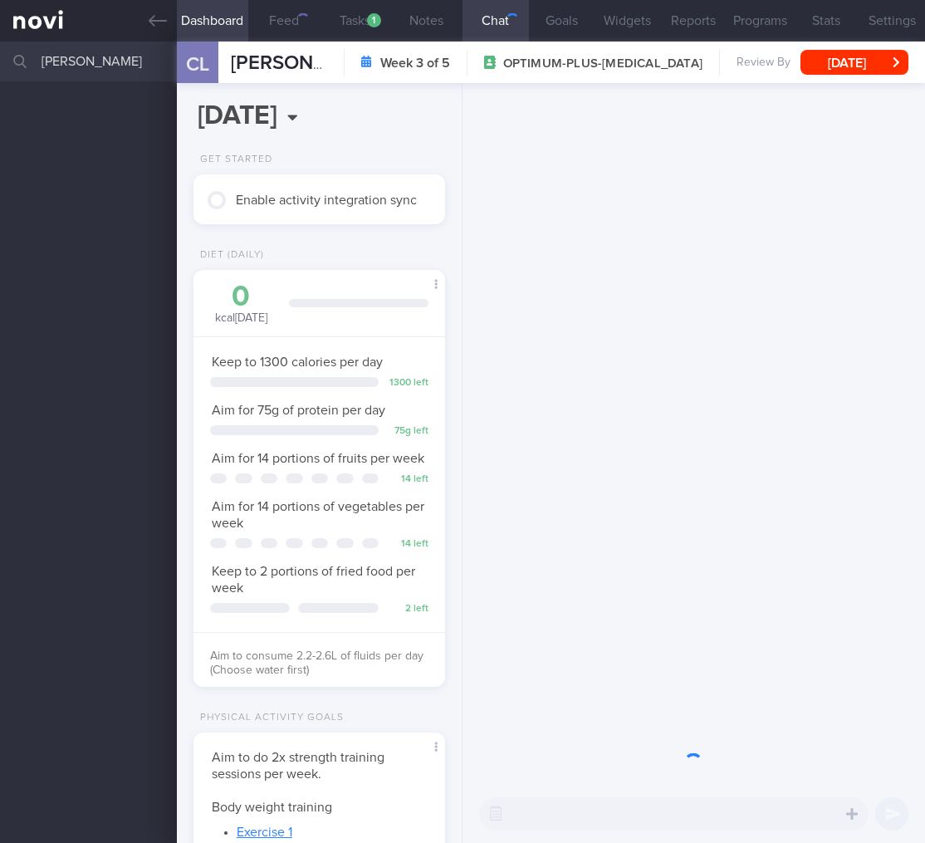
scroll to position [129, 209]
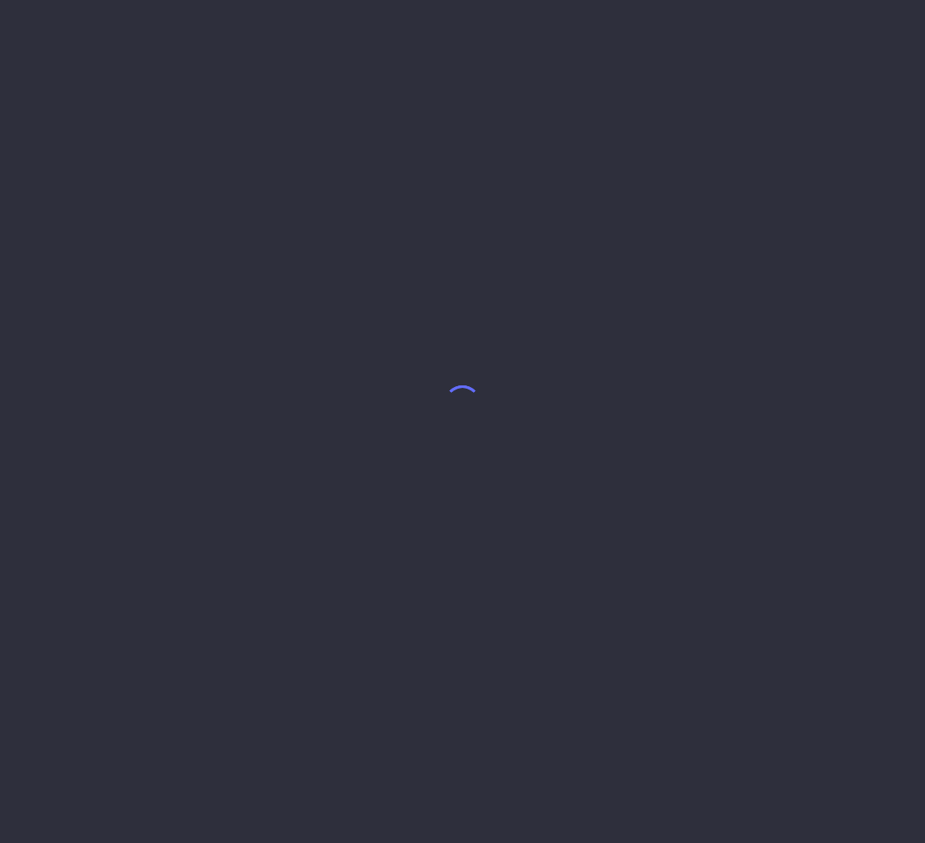
select select "9"
